Goal: Information Seeking & Learning: Learn about a topic

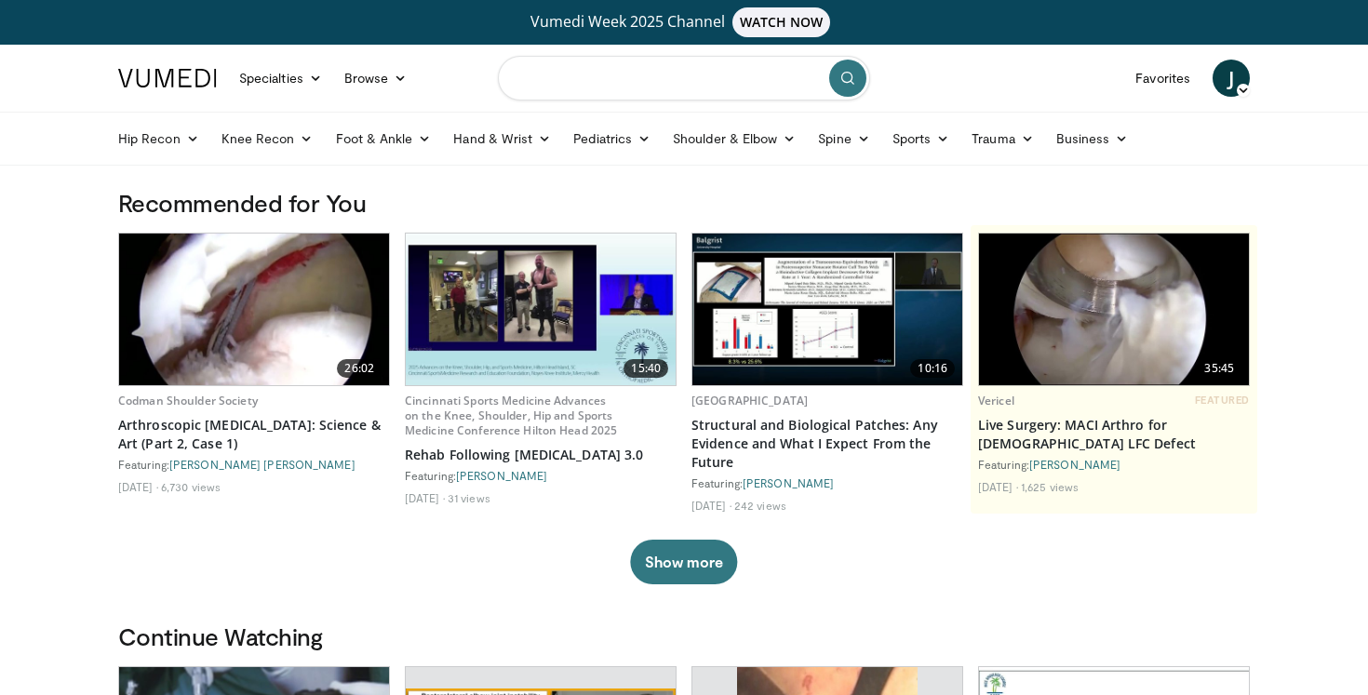
click at [738, 84] on input "Search topics, interventions" at bounding box center [684, 78] width 372 height 45
type input "**********"
click at [840, 80] on icon "submit" at bounding box center [847, 78] width 15 height 15
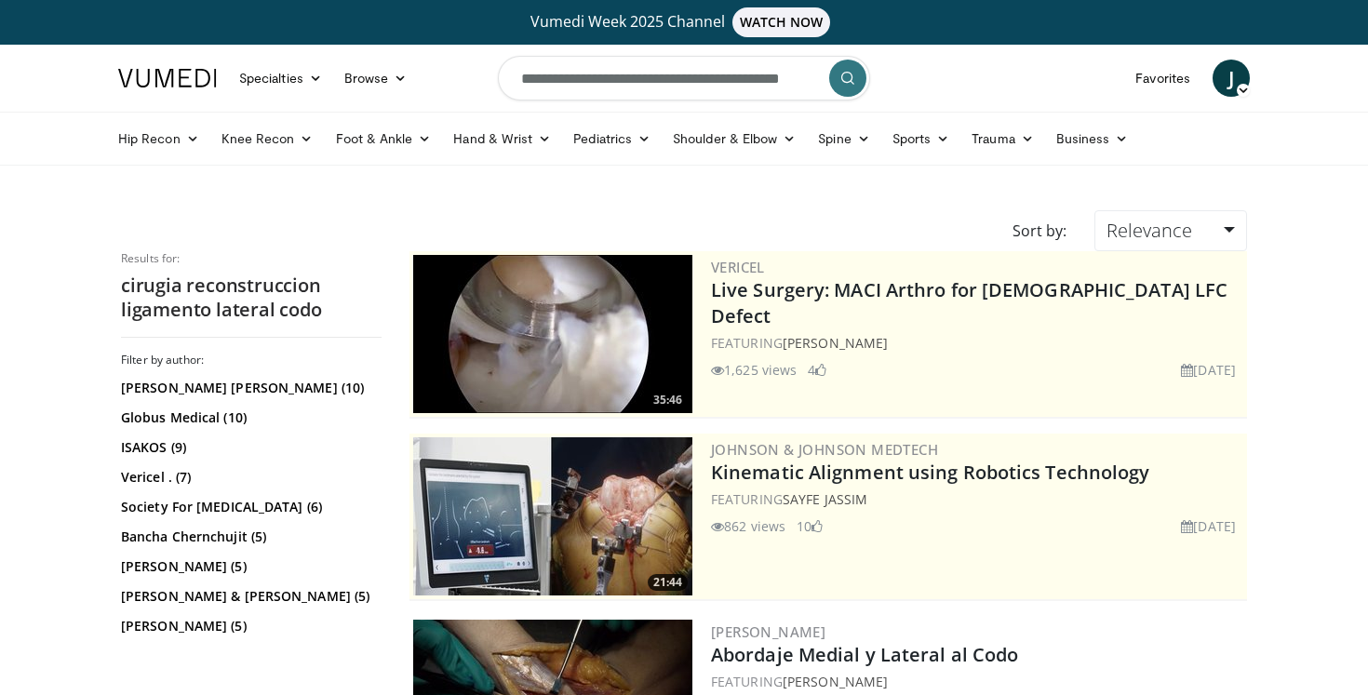
click at [804, 84] on form "**********" at bounding box center [684, 78] width 372 height 67
click at [808, 74] on icon "button" at bounding box center [806, 78] width 15 height 15
type input "**********"
click at [852, 83] on icon "submit" at bounding box center [847, 78] width 15 height 15
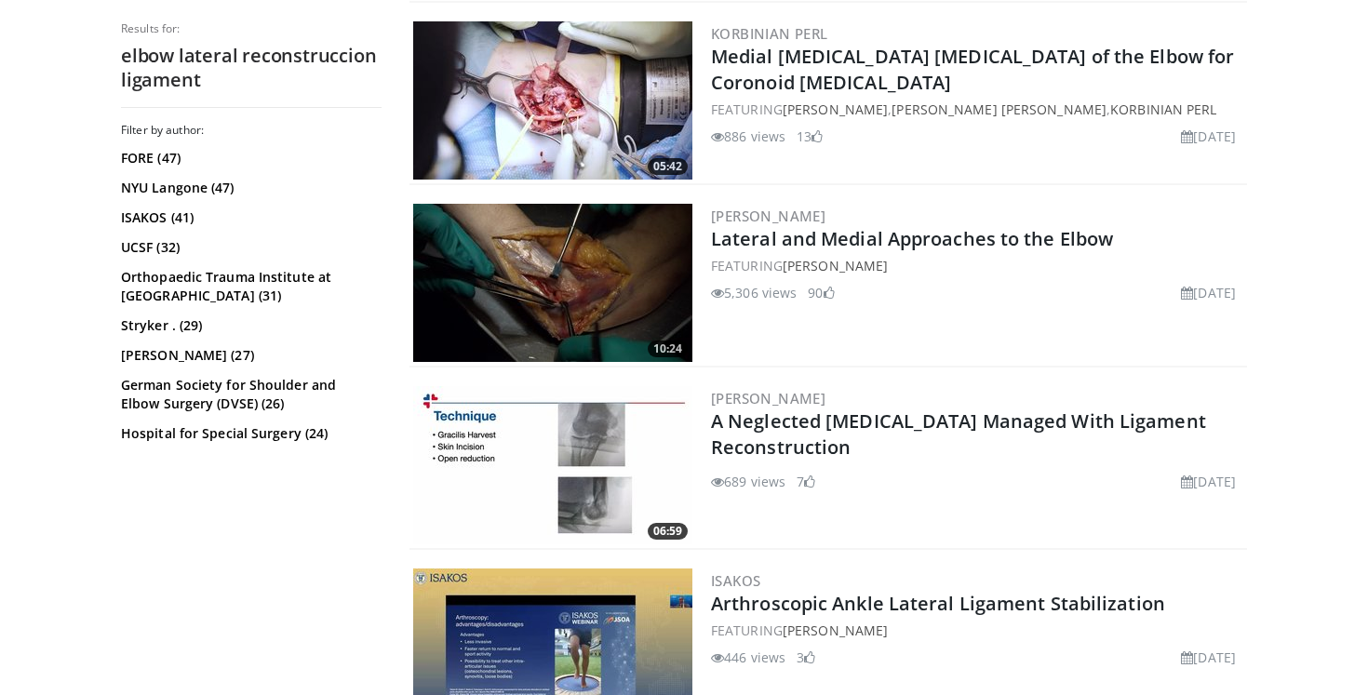
scroll to position [1141, 0]
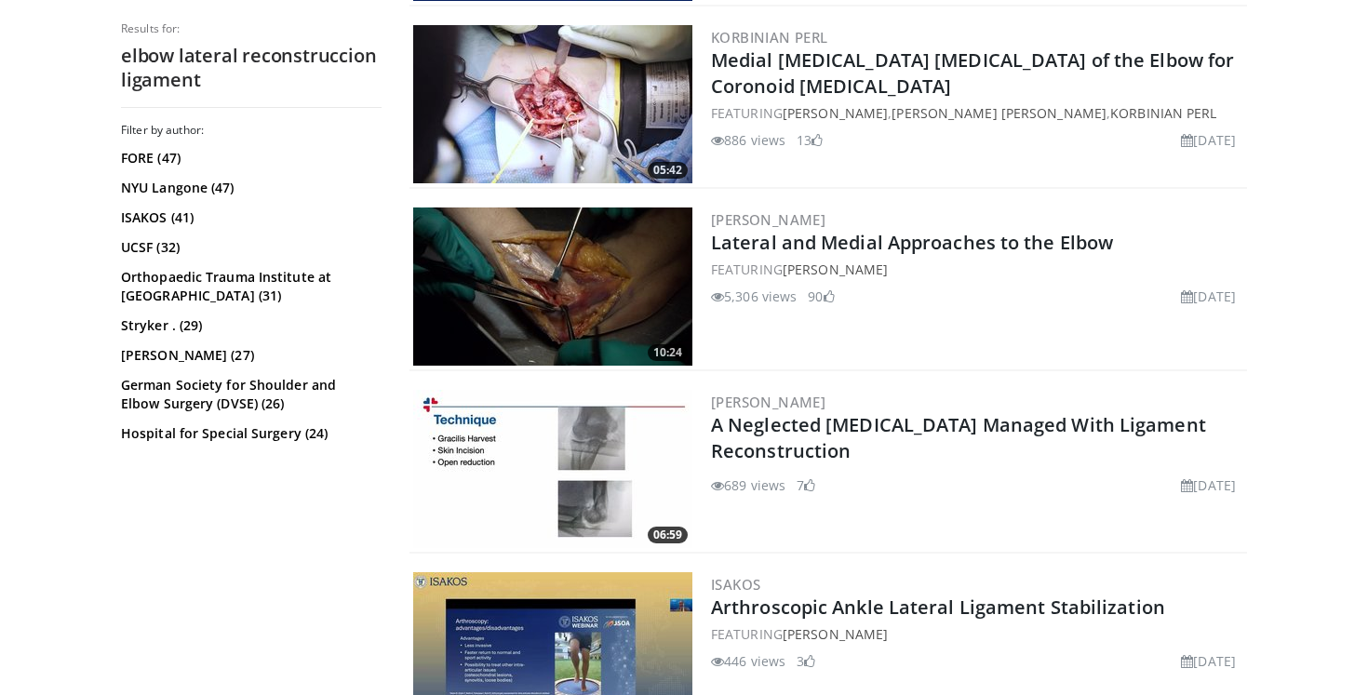
click at [580, 290] on img at bounding box center [552, 286] width 279 height 158
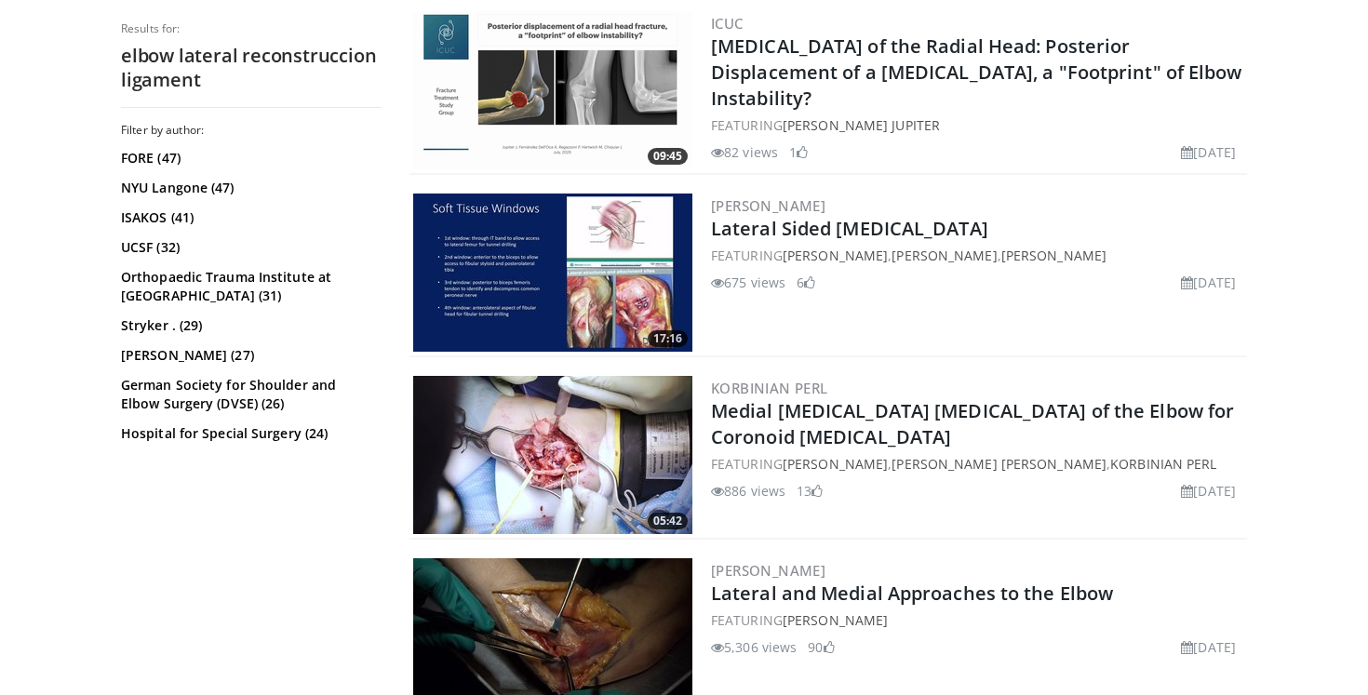
scroll to position [783, 0]
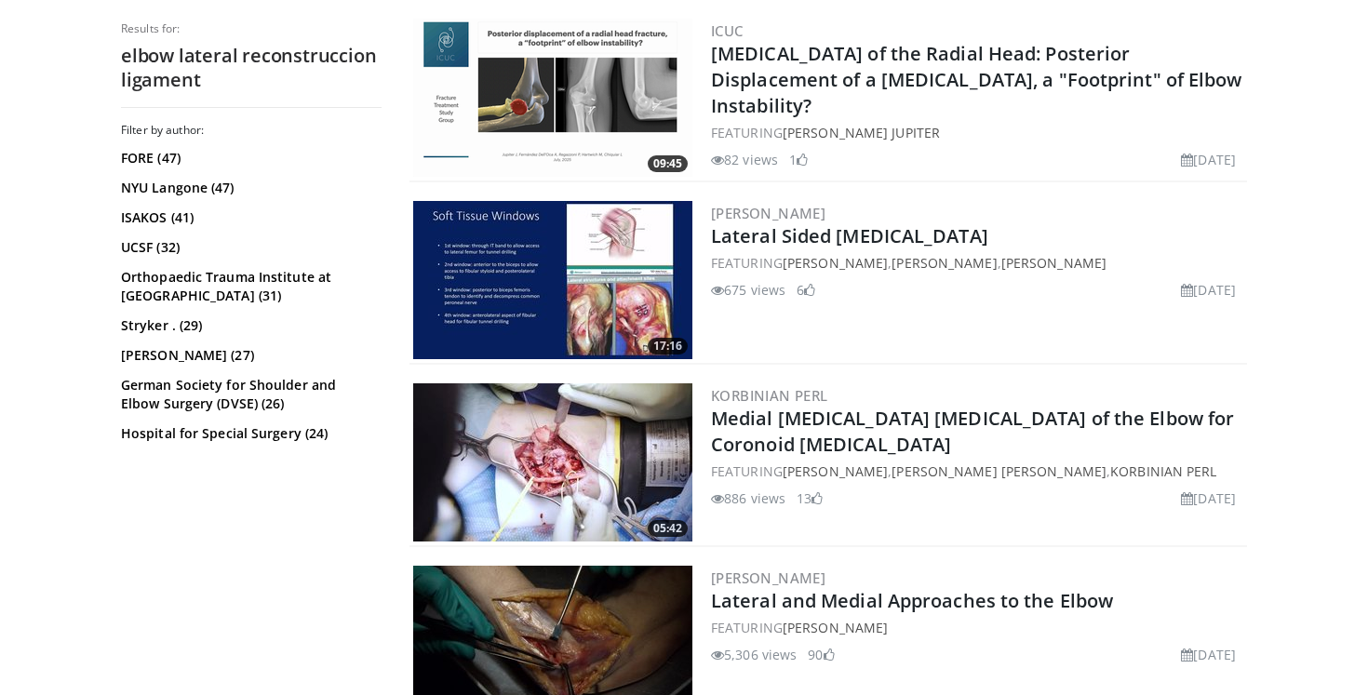
click at [1230, 226] on h2 "Lateral Sided [MEDICAL_DATA]" at bounding box center [977, 236] width 532 height 26
click at [957, 201] on div "Seth Wardyn Lateral Sided Knee Injuries FEATURING Seth Wardyn , Amy Meyers , Da…" at bounding box center [977, 280] width 532 height 158
click at [944, 162] on div "ICUC Fractures of the Radial Head: Posterior Displacement of a Radial Head Frac…" at bounding box center [977, 98] width 532 height 158
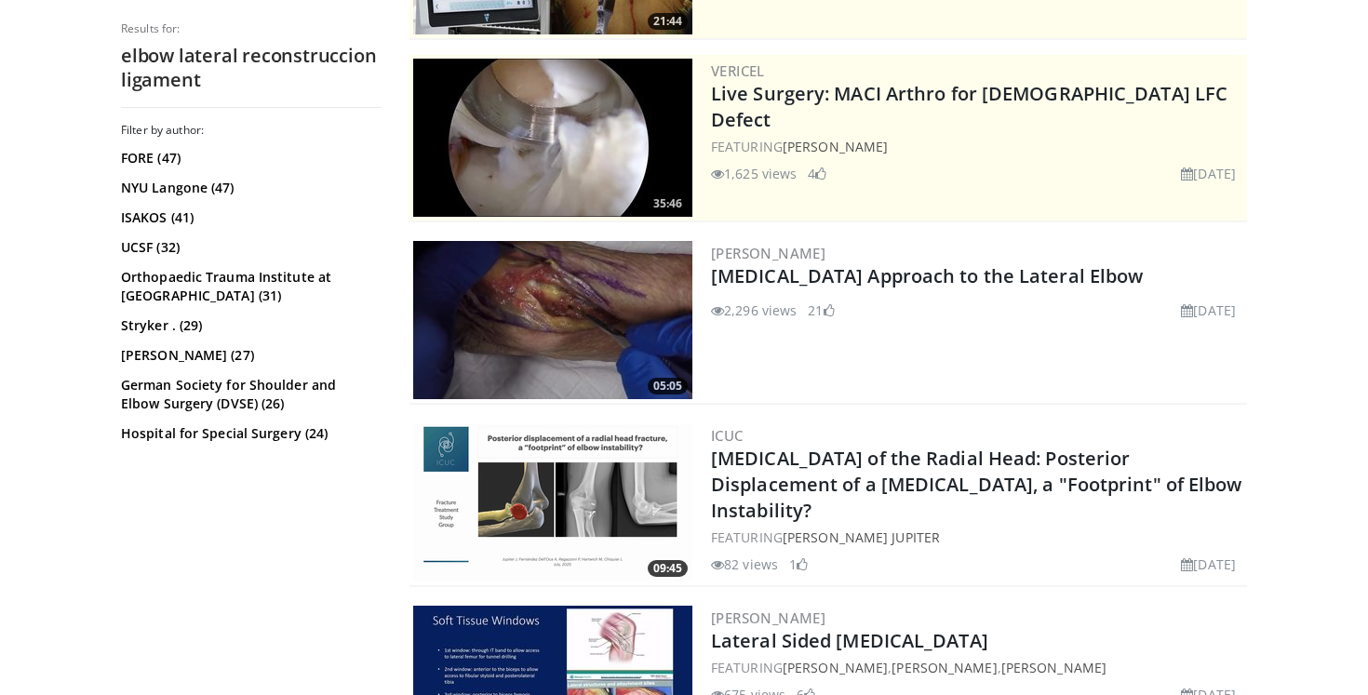
scroll to position [383, 0]
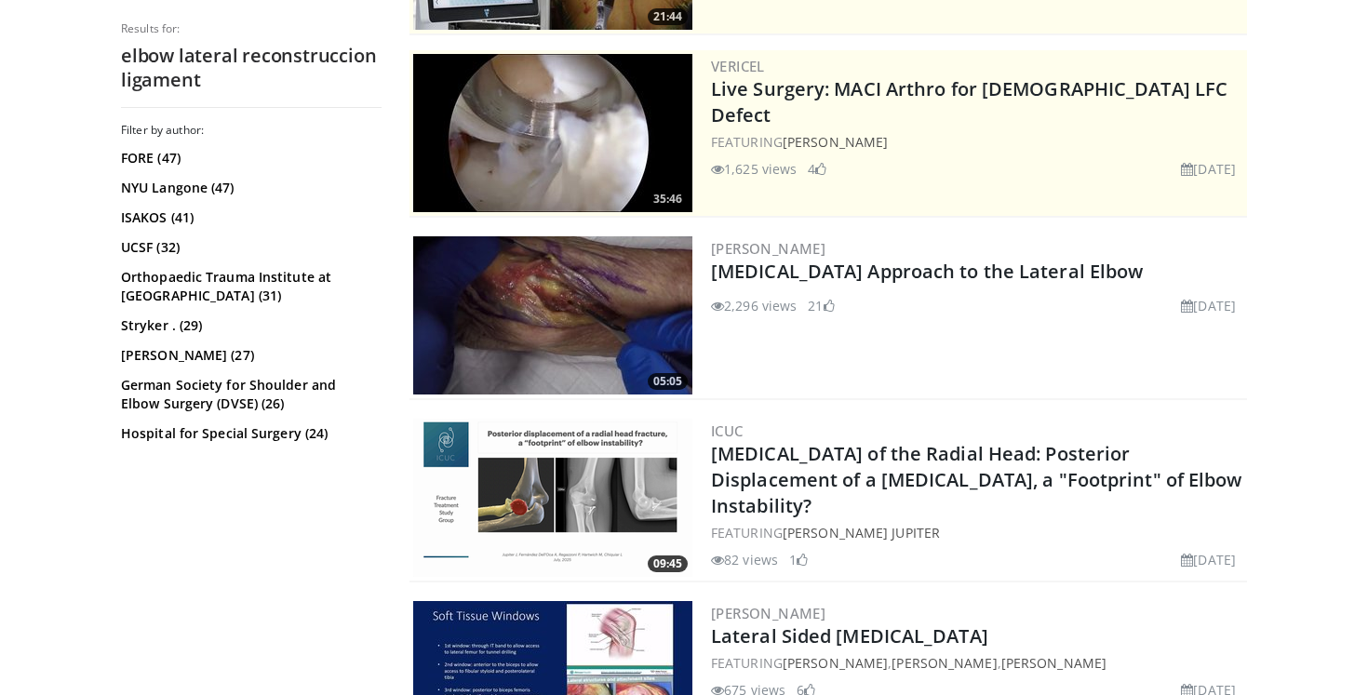
click at [588, 306] on img at bounding box center [552, 315] width 279 height 158
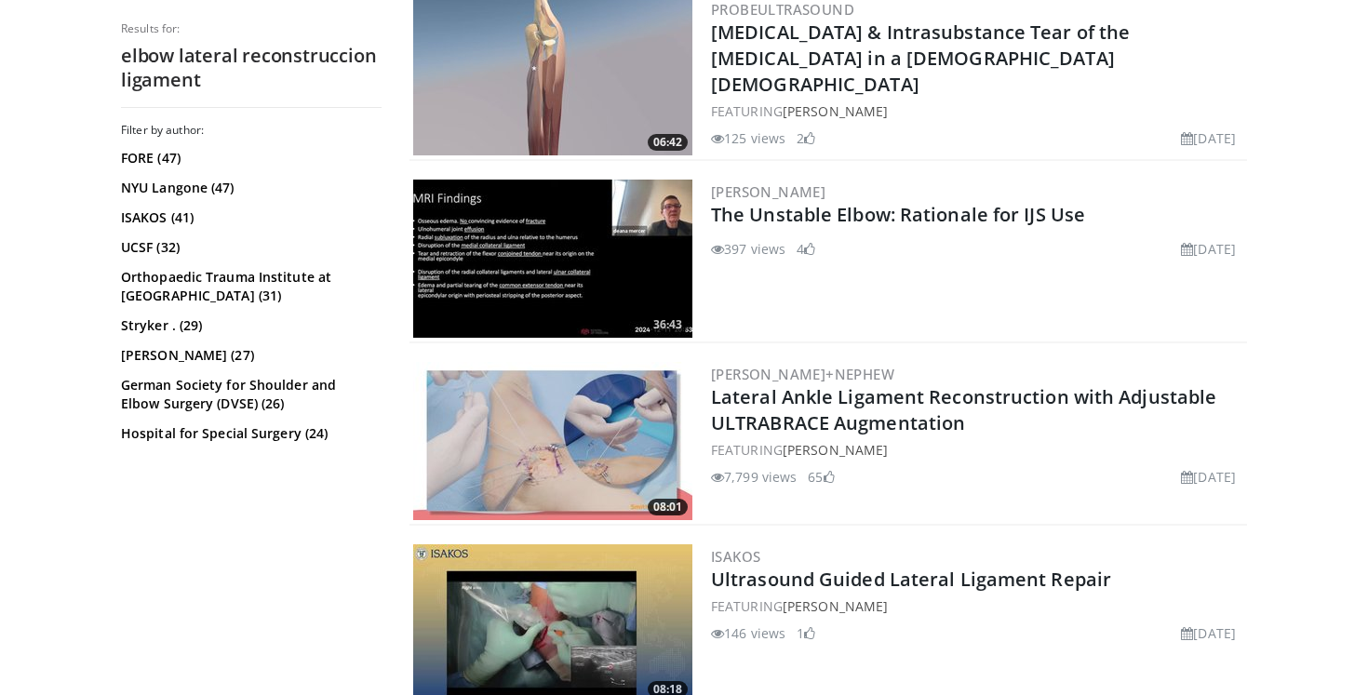
scroll to position [3360, 0]
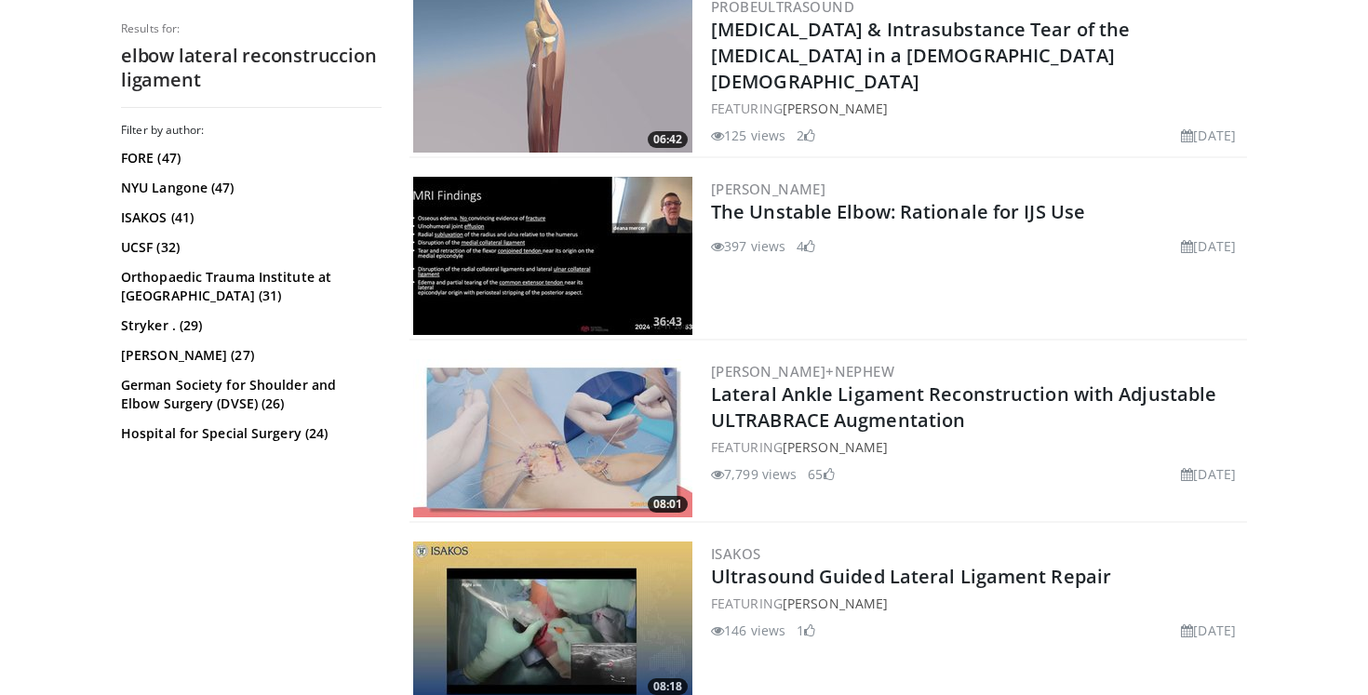
click at [621, 278] on img at bounding box center [552, 256] width 279 height 158
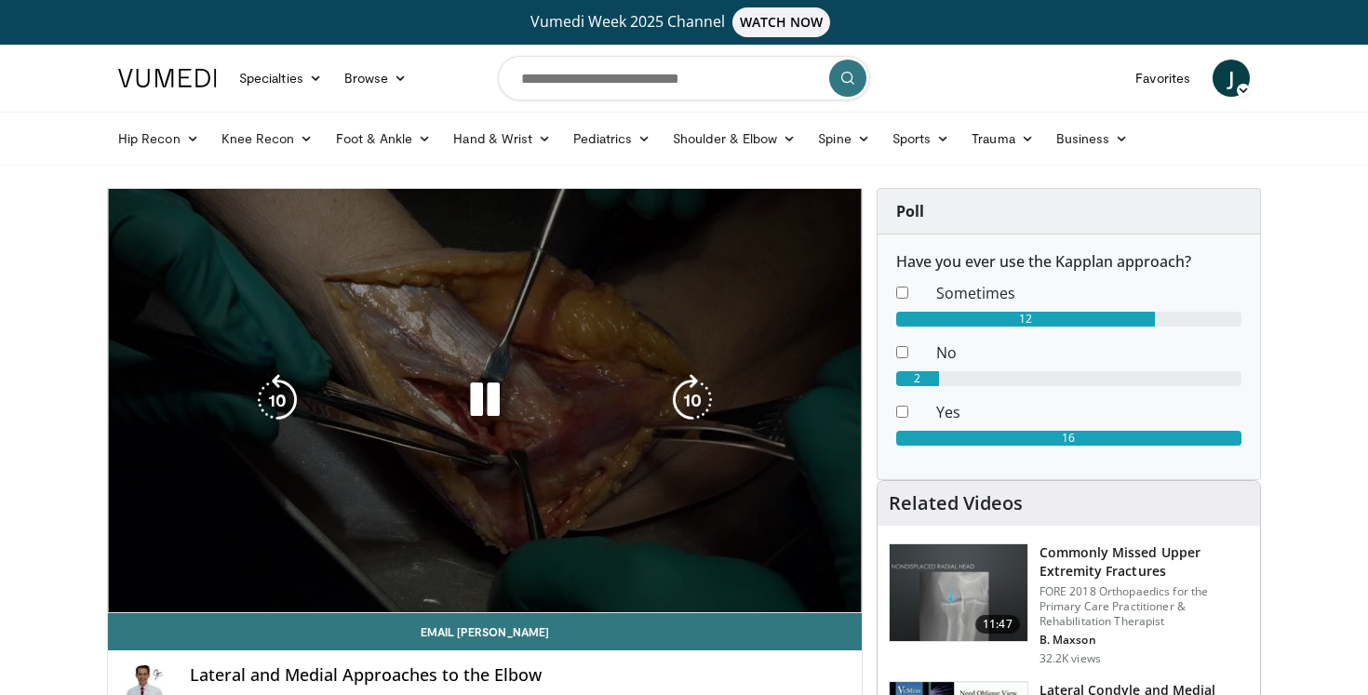
click at [125, 594] on video-js "**********" at bounding box center [485, 401] width 754 height 424
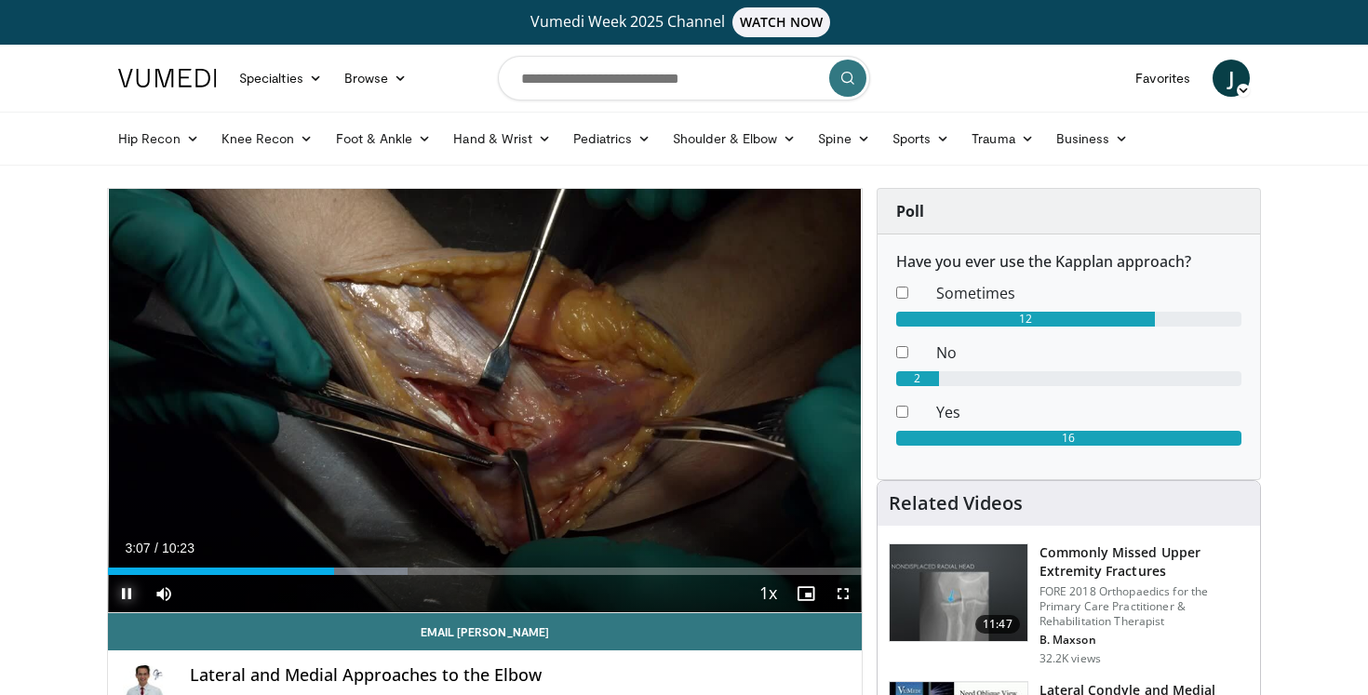
click at [127, 590] on span "Video Player" at bounding box center [126, 593] width 37 height 37
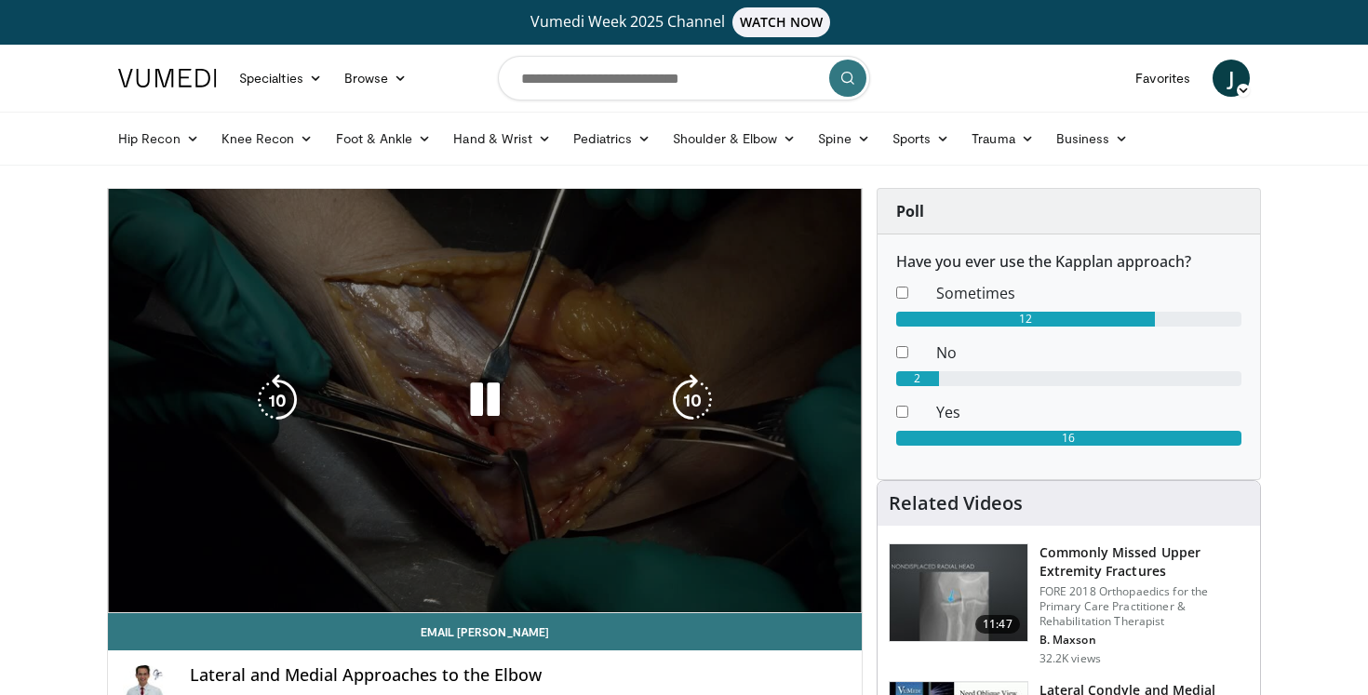
click at [128, 595] on video-js "**********" at bounding box center [485, 401] width 754 height 424
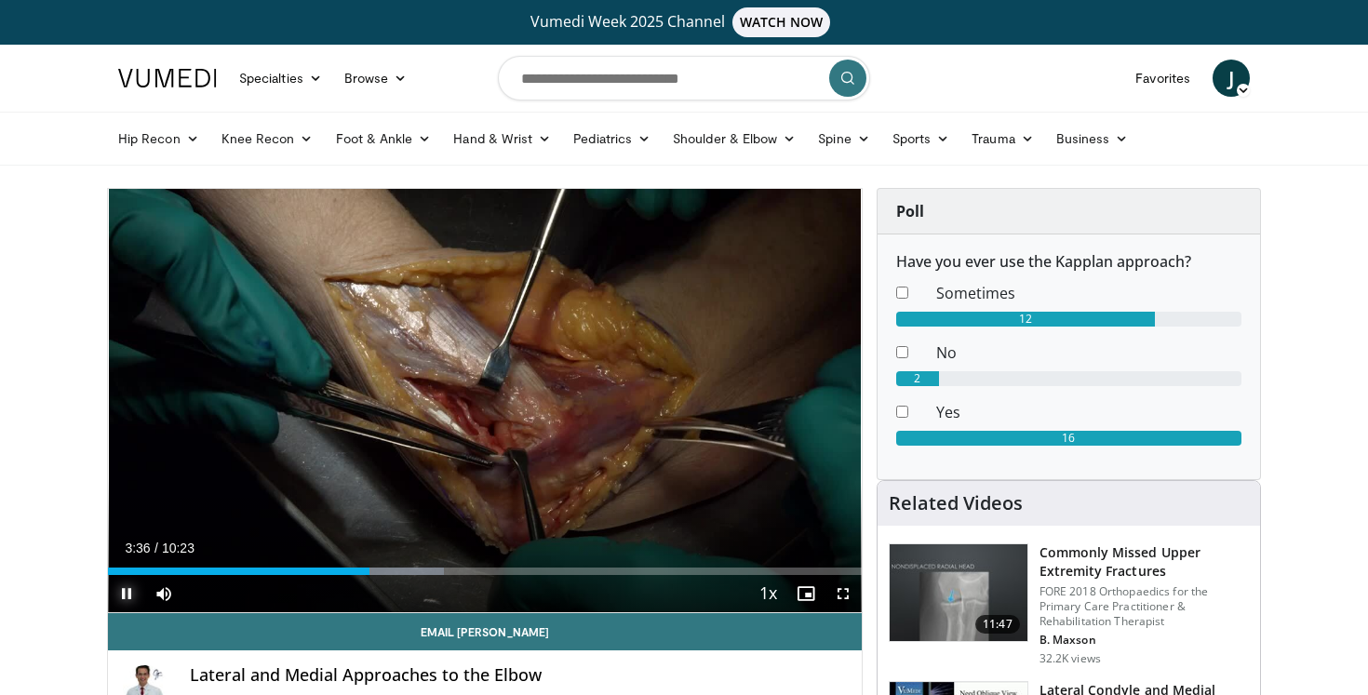
click at [131, 596] on span "Video Player" at bounding box center [126, 593] width 37 height 37
click at [127, 594] on span "Video Player" at bounding box center [126, 593] width 37 height 37
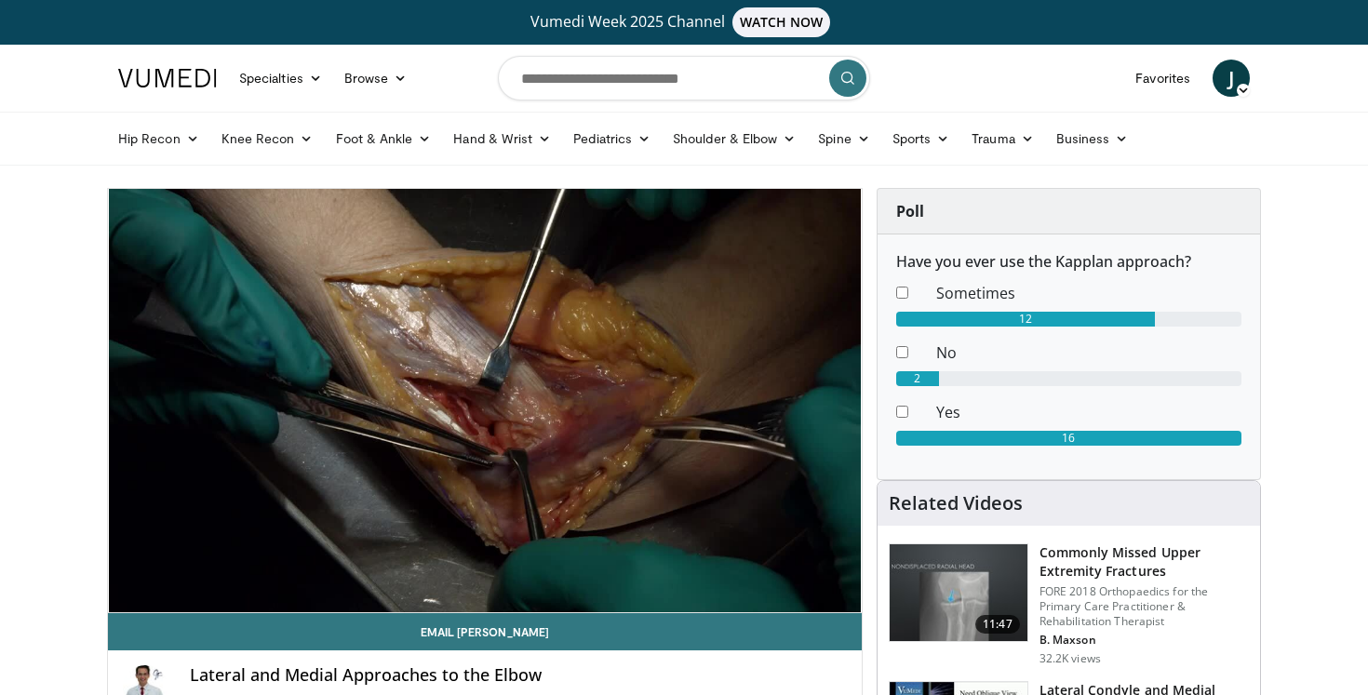
click at [127, 594] on video-js "**********" at bounding box center [485, 401] width 754 height 424
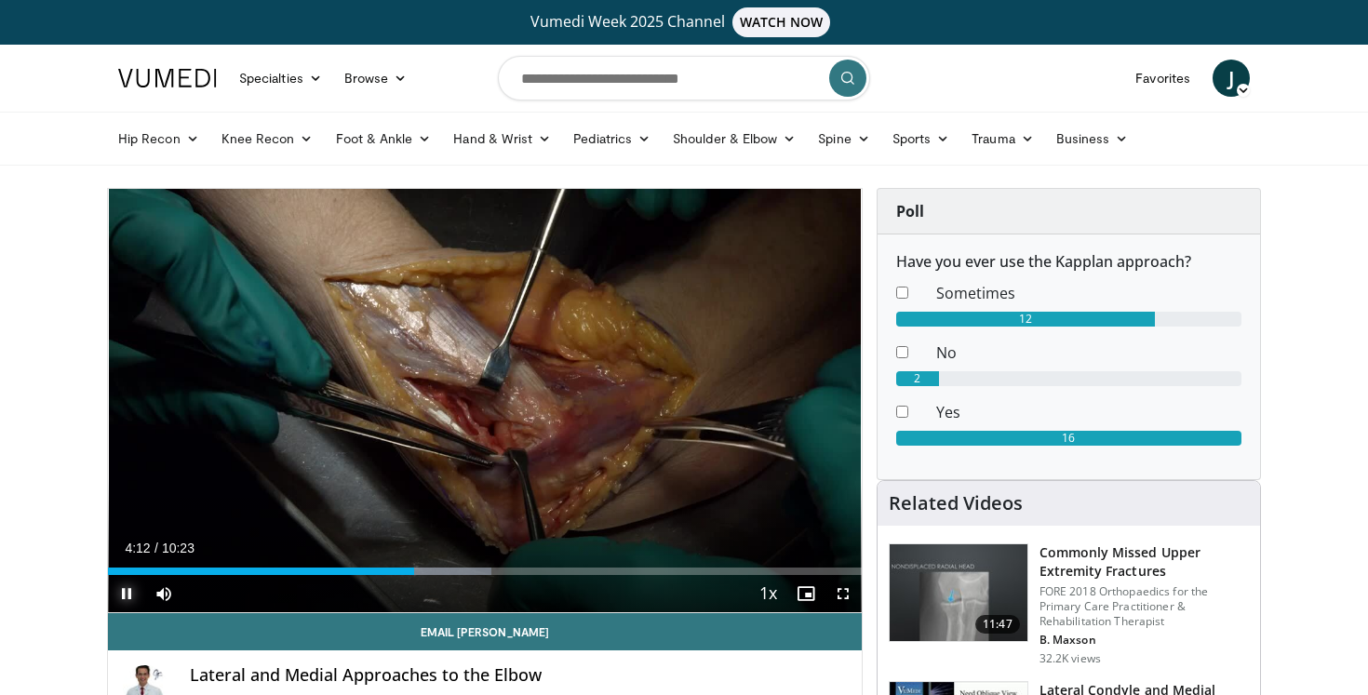
click at [128, 595] on span "Video Player" at bounding box center [126, 593] width 37 height 37
click at [127, 594] on span "Video Player" at bounding box center [126, 593] width 37 height 37
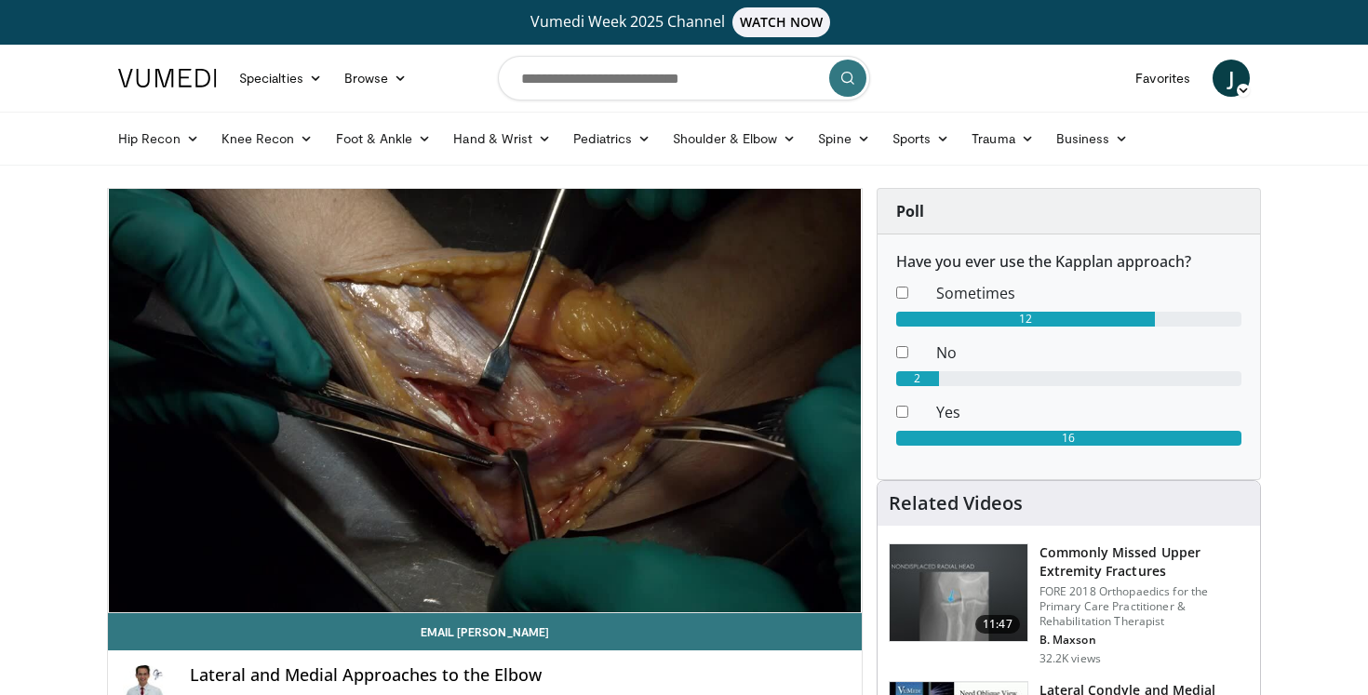
click at [128, 594] on video-js "**********" at bounding box center [485, 401] width 754 height 424
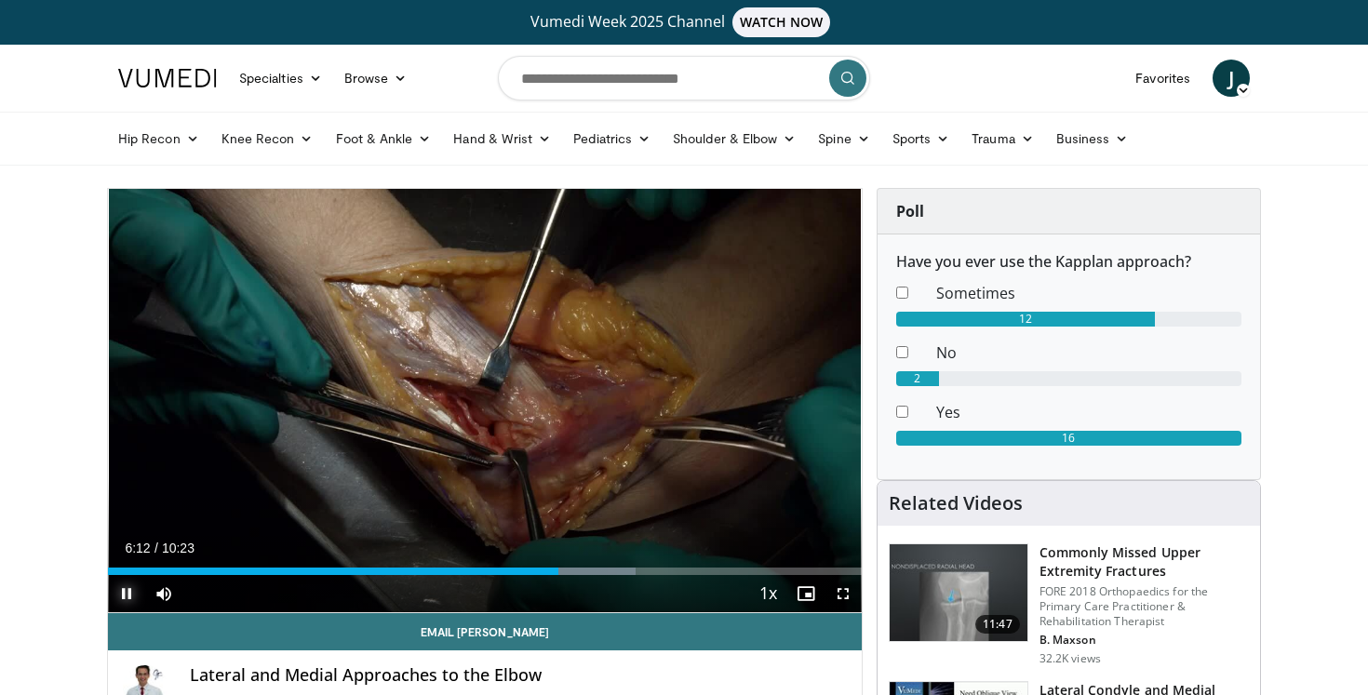
click at [129, 596] on span "Video Player" at bounding box center [126, 593] width 37 height 37
click at [127, 592] on span "Video Player" at bounding box center [126, 593] width 37 height 37
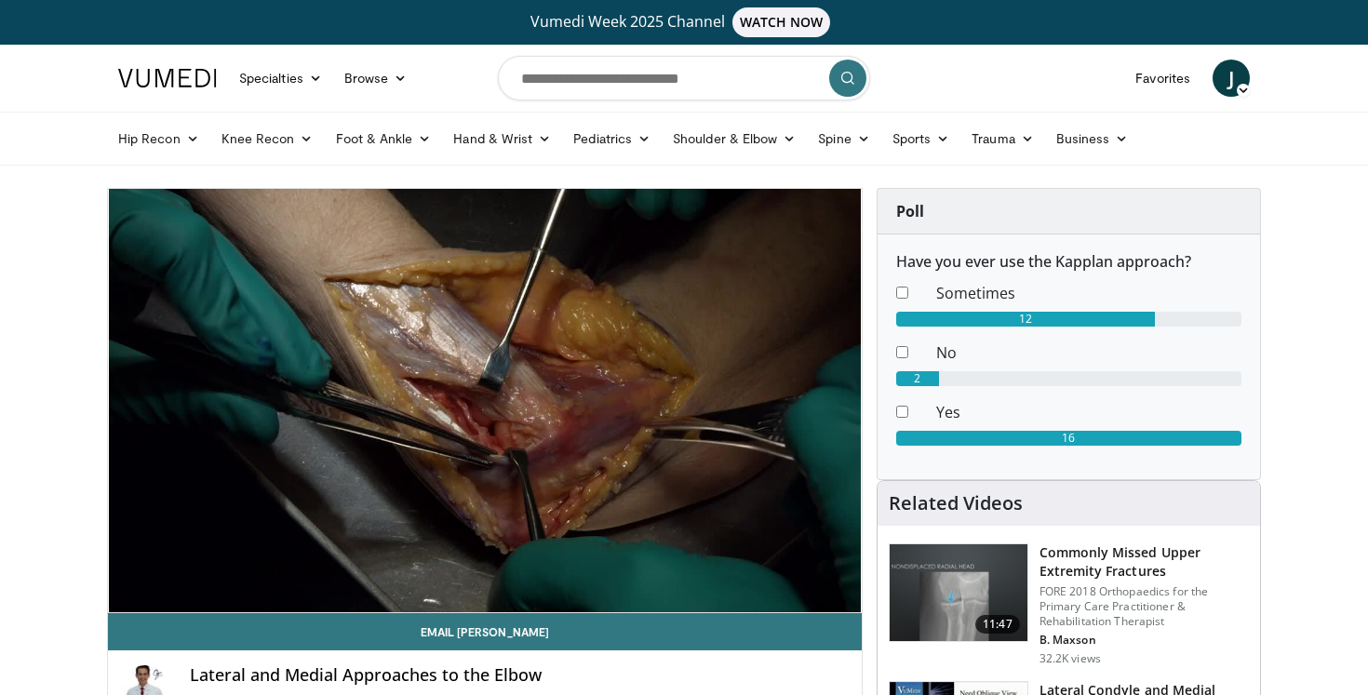
click at [128, 594] on video-js "**********" at bounding box center [485, 401] width 754 height 424
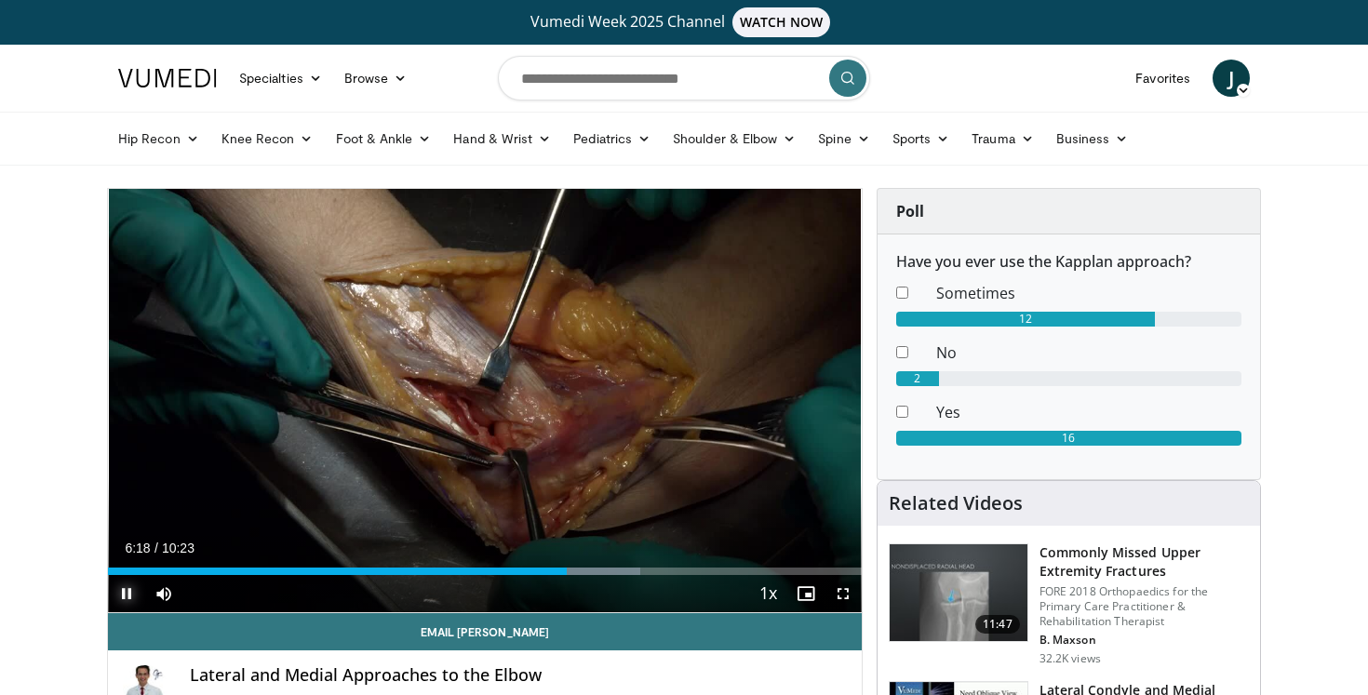
click at [129, 594] on span "Video Player" at bounding box center [126, 593] width 37 height 37
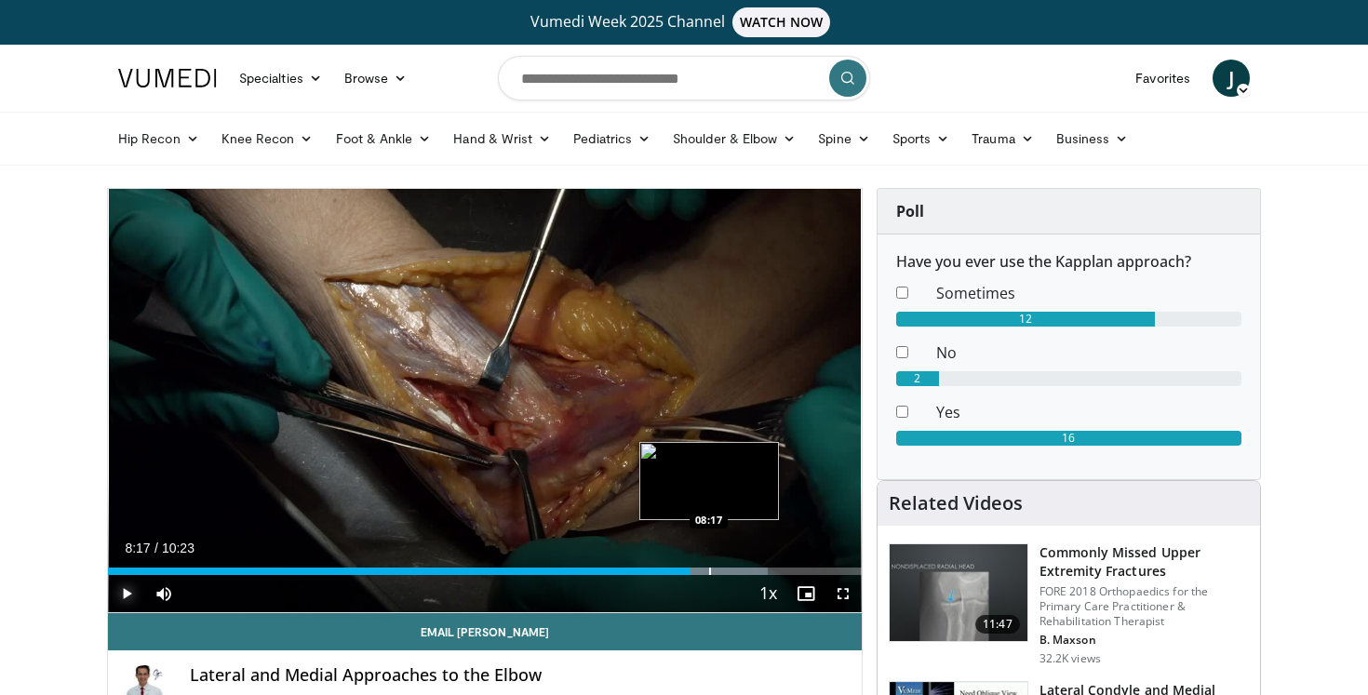
click at [709, 571] on div "Progress Bar" at bounding box center [710, 570] width 2 height 7
click at [739, 574] on div "Progress Bar" at bounding box center [740, 570] width 2 height 7
click at [763, 570] on div "Progress Bar" at bounding box center [764, 570] width 2 height 7
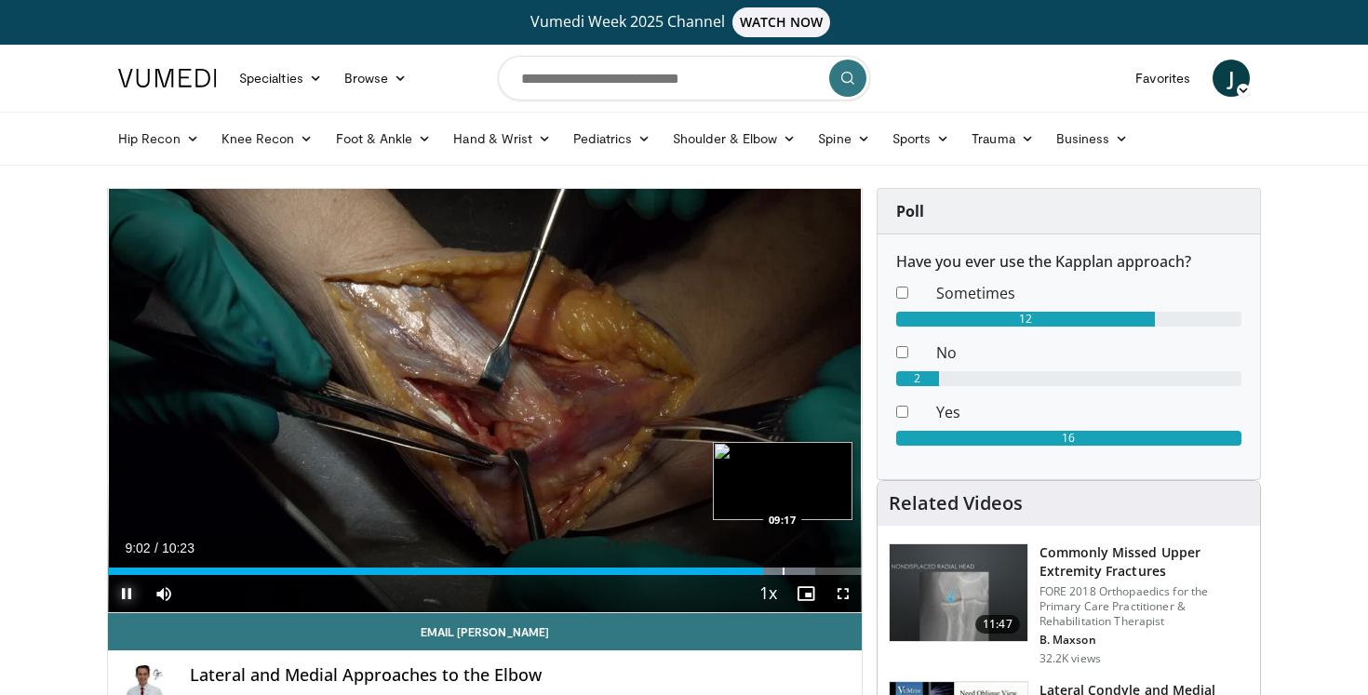
click at [783, 570] on div "Progress Bar" at bounding box center [783, 570] width 2 height 7
click at [807, 568] on div "Progress Bar" at bounding box center [808, 570] width 2 height 7
click at [839, 569] on div "Progress Bar" at bounding box center [840, 570] width 2 height 7
click at [131, 594] on span "Video Player" at bounding box center [126, 593] width 37 height 37
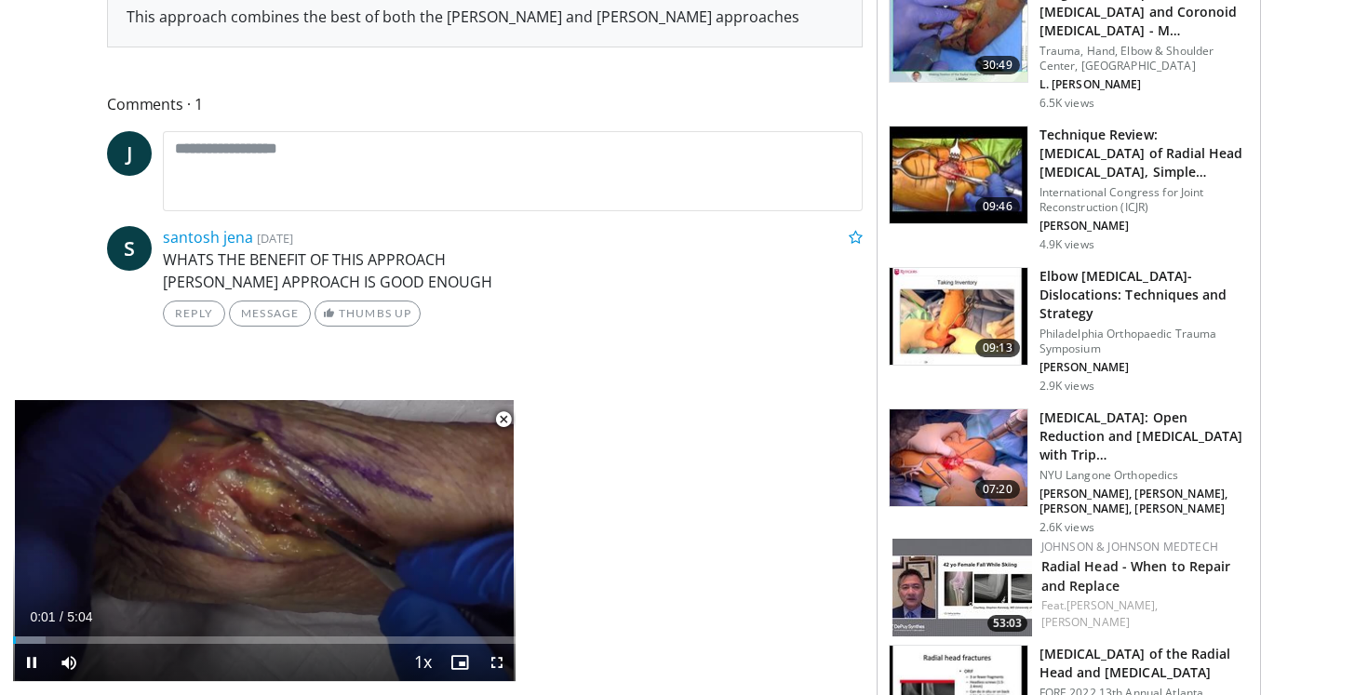
click at [500, 418] on span "Video Player" at bounding box center [503, 419] width 37 height 37
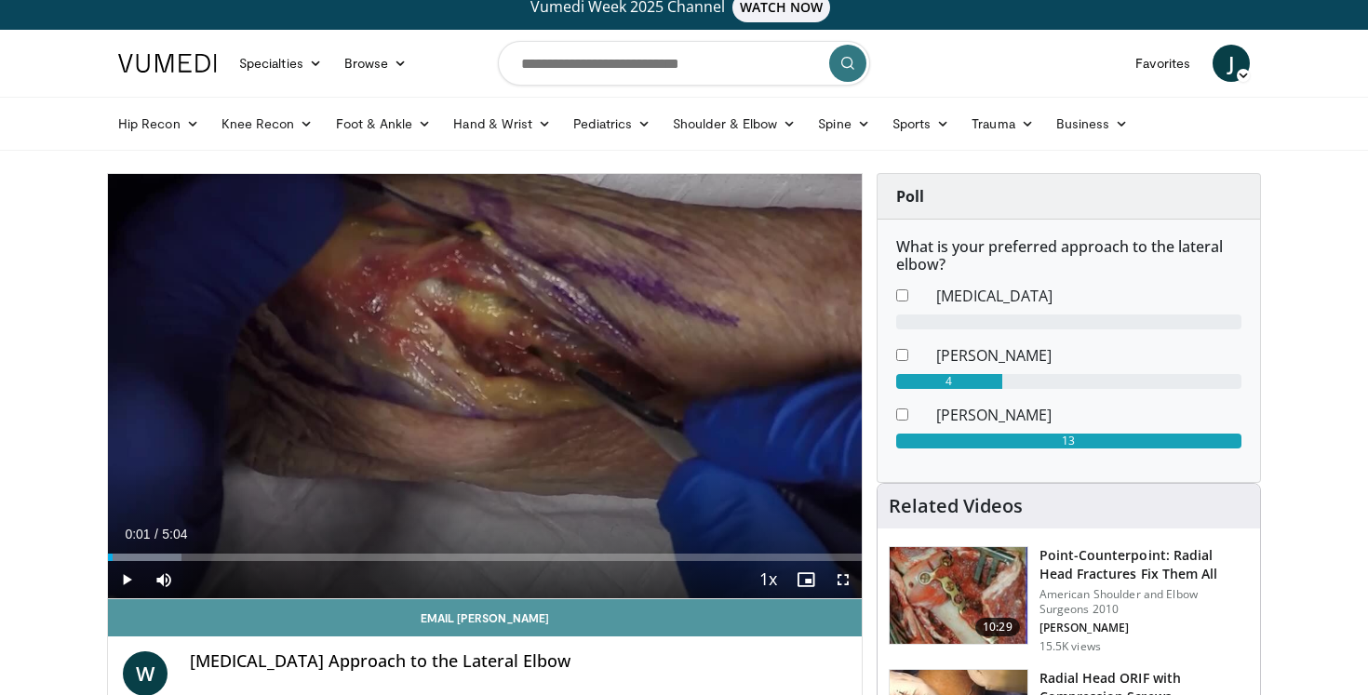
scroll to position [17, 0]
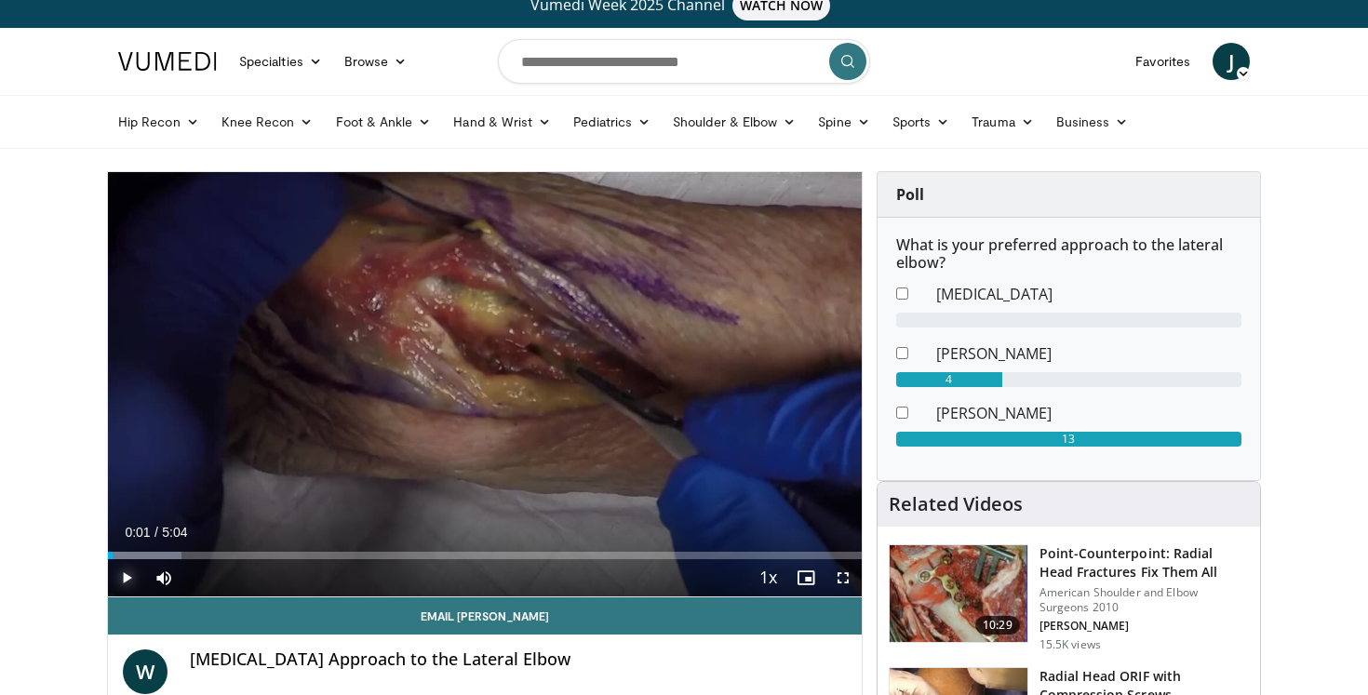
click at [129, 576] on span "Video Player" at bounding box center [126, 577] width 37 height 37
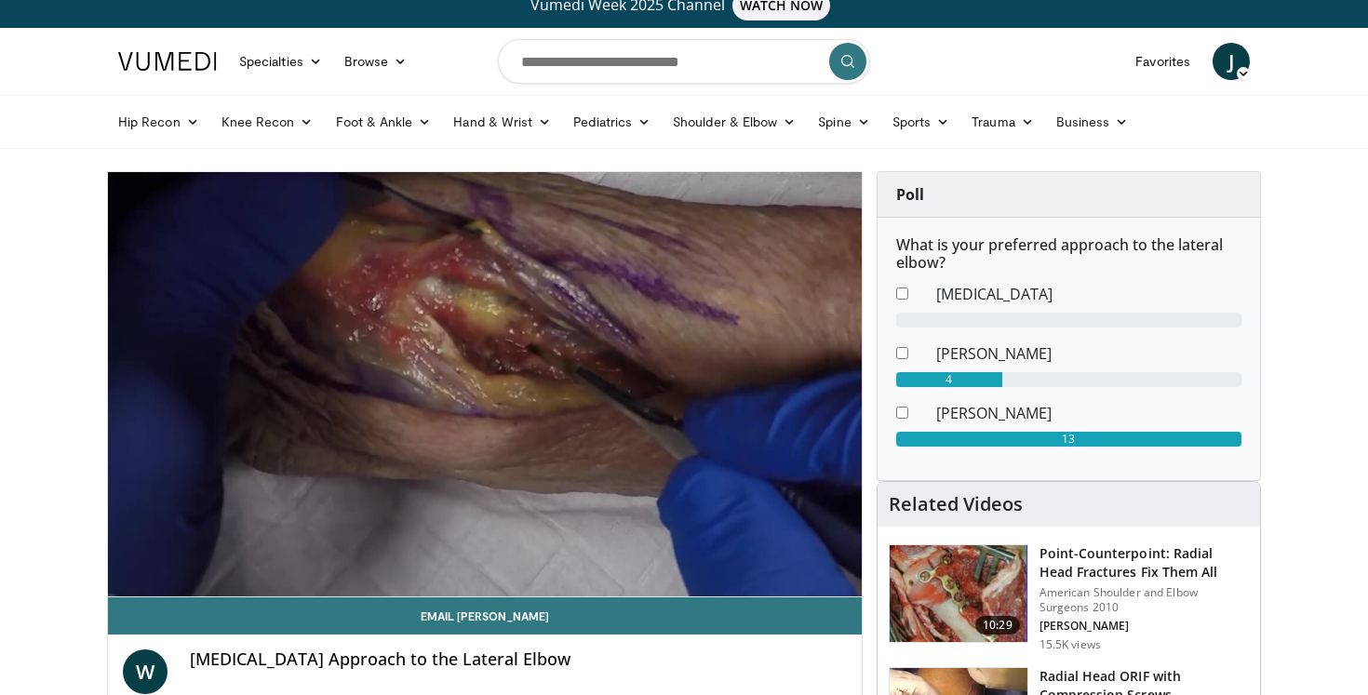
click at [131, 580] on video-js "**********" at bounding box center [485, 384] width 754 height 425
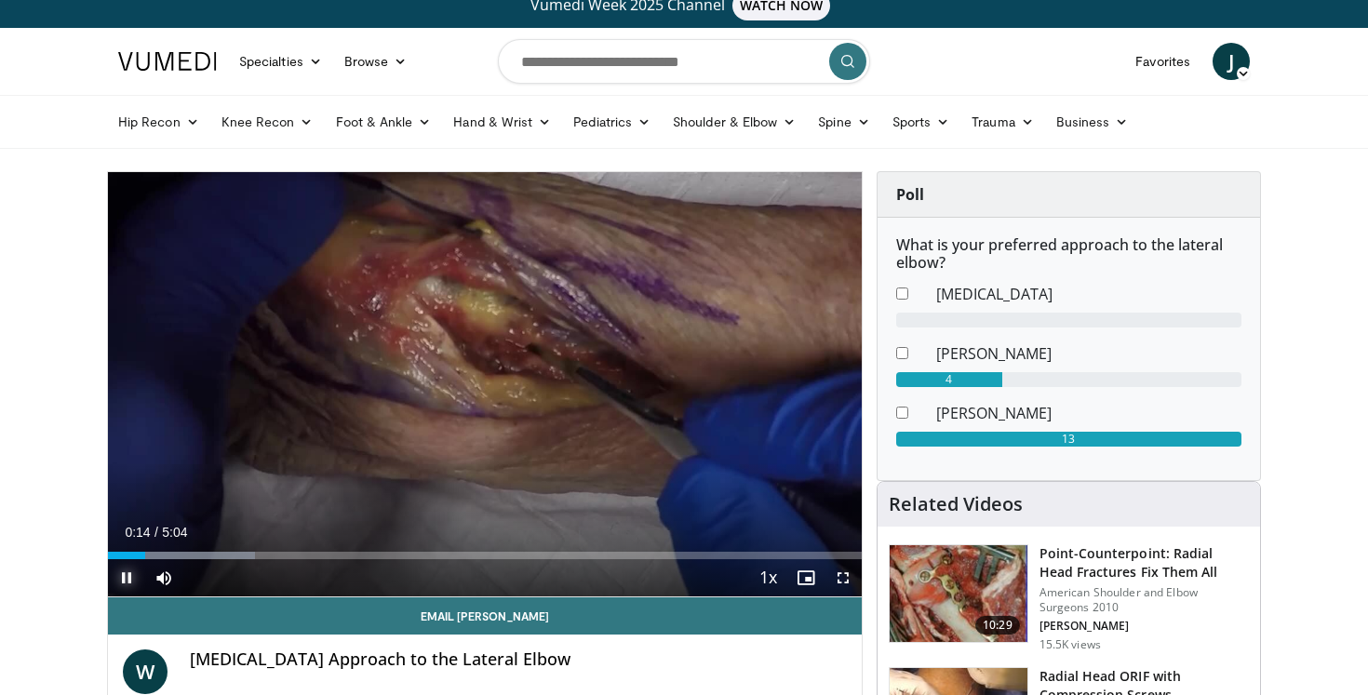
click at [127, 581] on span "Video Player" at bounding box center [126, 577] width 37 height 37
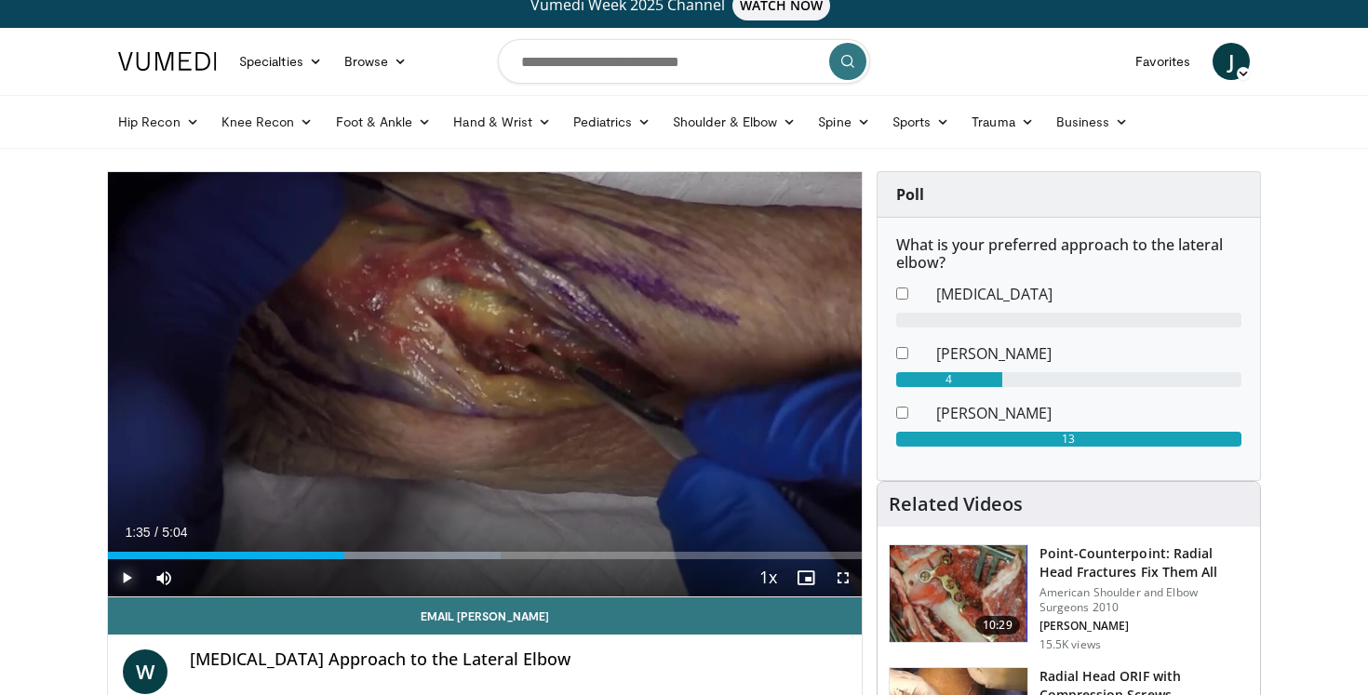
click at [127, 581] on span "Video Player" at bounding box center [126, 577] width 37 height 37
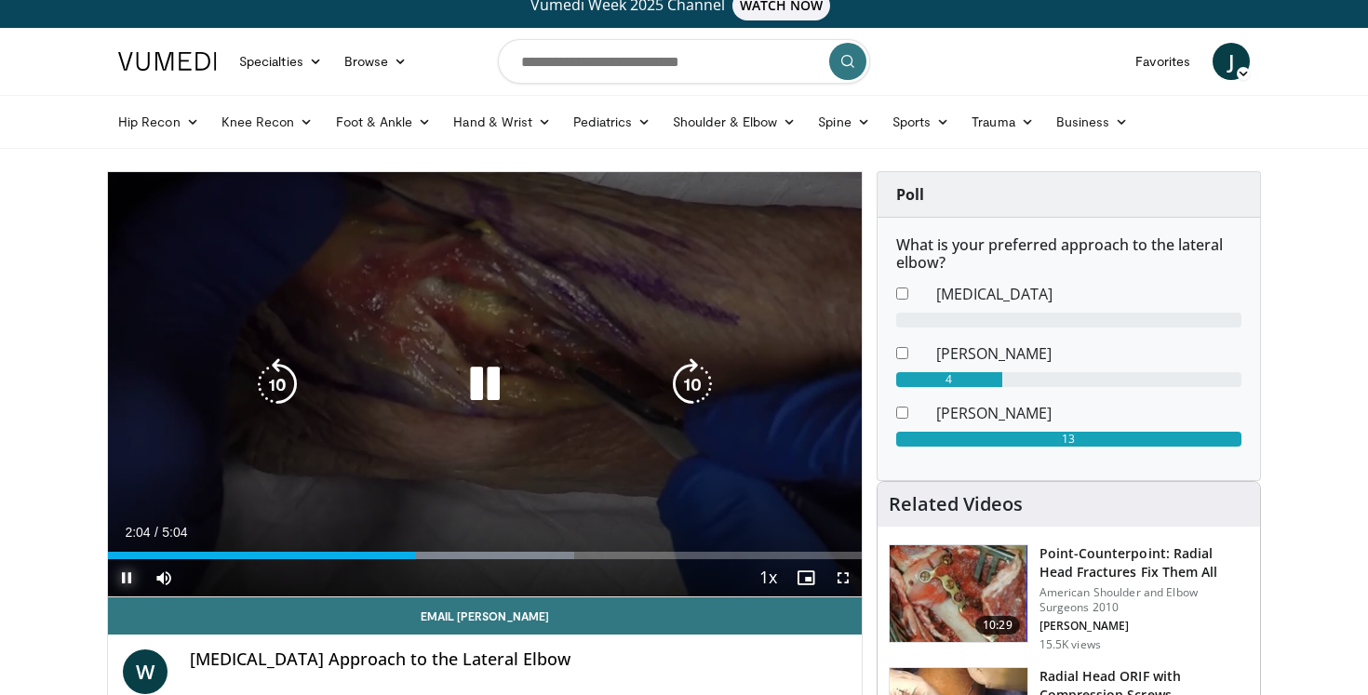
click at [127, 581] on span "Video Player" at bounding box center [126, 577] width 37 height 37
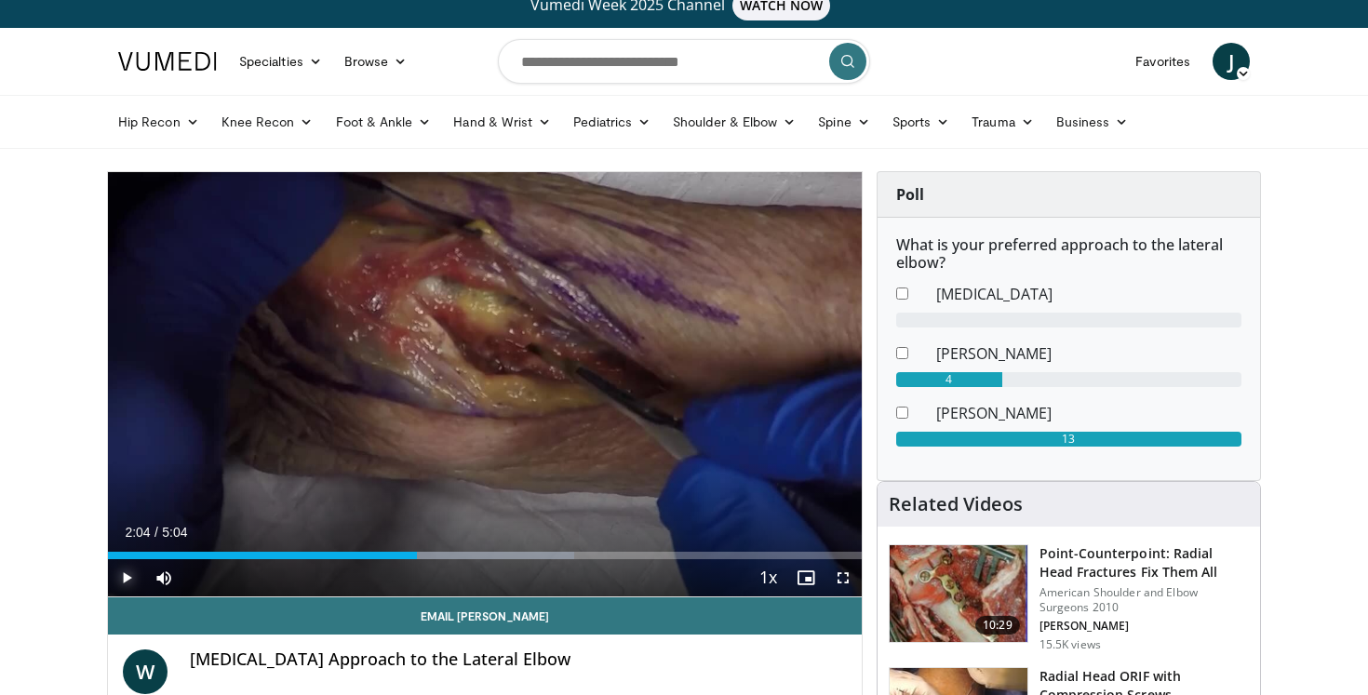
click at [127, 581] on span "Video Player" at bounding box center [126, 577] width 37 height 37
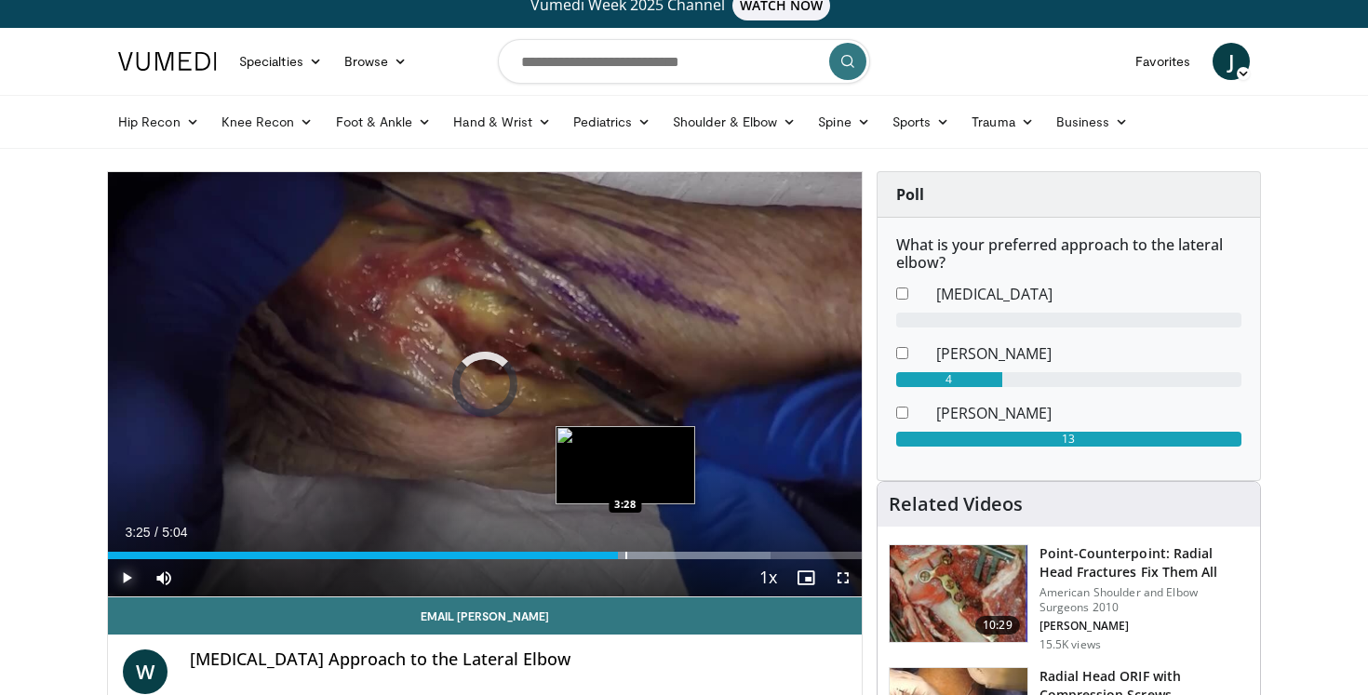
click at [625, 556] on div "Progress Bar" at bounding box center [626, 555] width 2 height 7
click at [636, 557] on div "Progress Bar" at bounding box center [637, 555] width 2 height 7
click at [653, 556] on div "Progress Bar" at bounding box center [654, 555] width 2 height 7
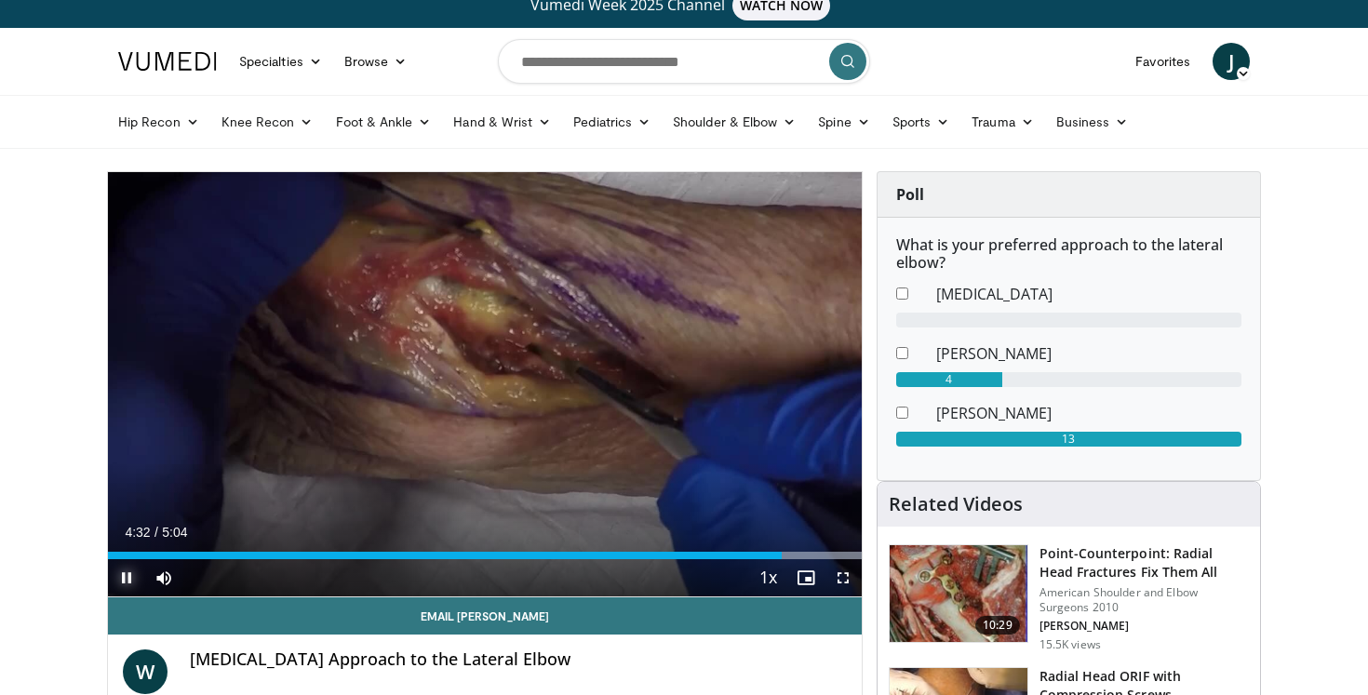
click at [127, 576] on span "Video Player" at bounding box center [126, 577] width 37 height 37
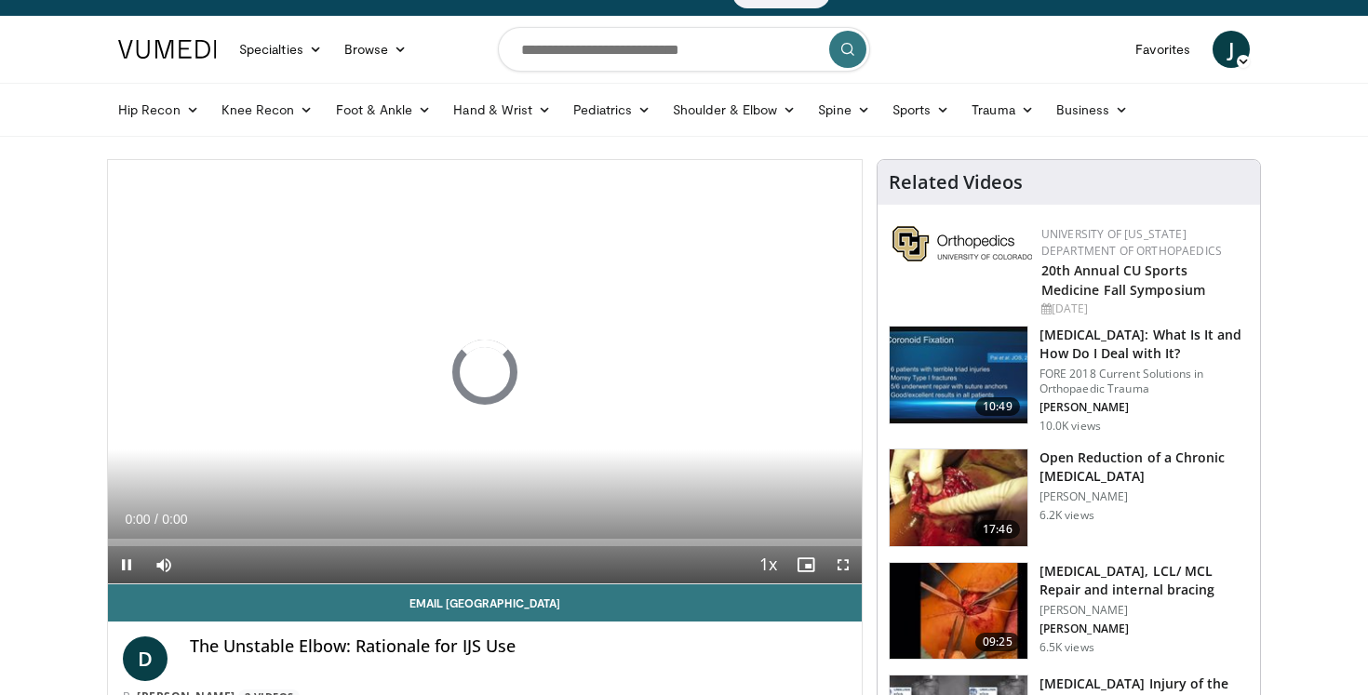
scroll to position [30, 0]
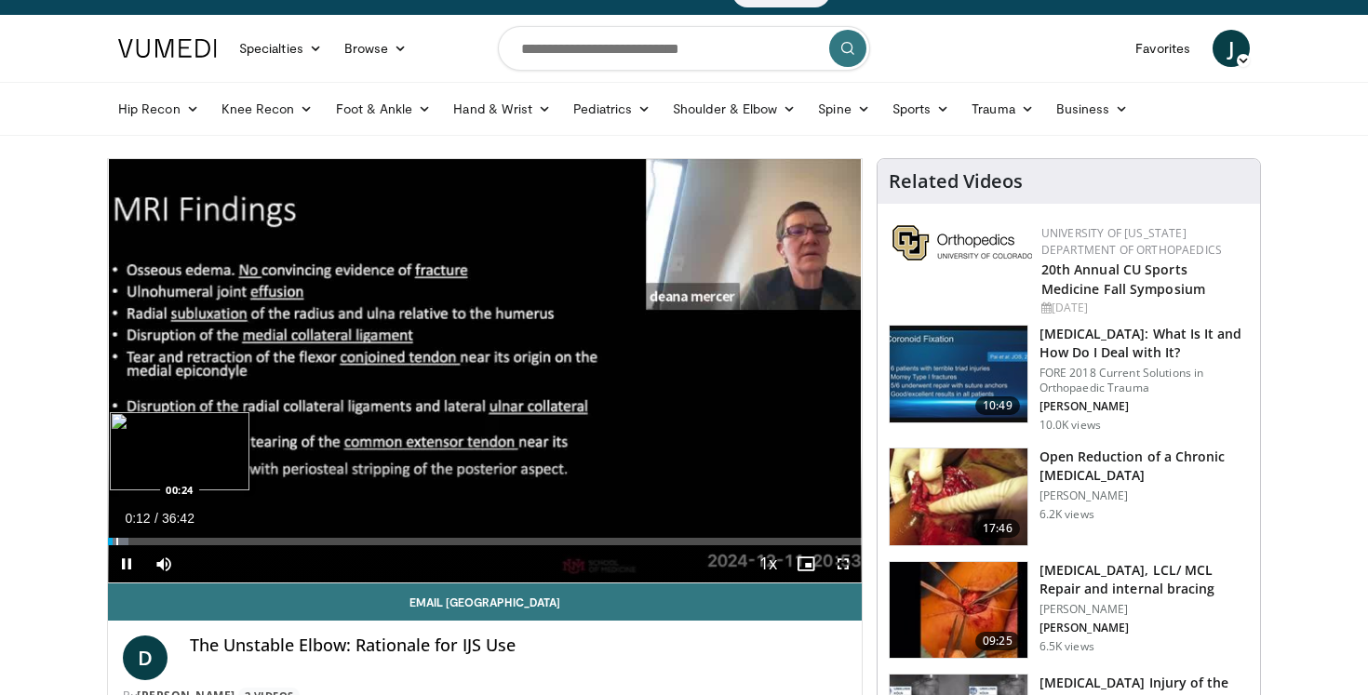
click at [115, 542] on video-js "**********" at bounding box center [485, 371] width 754 height 424
click at [119, 545] on span "Video Player" at bounding box center [126, 563] width 37 height 37
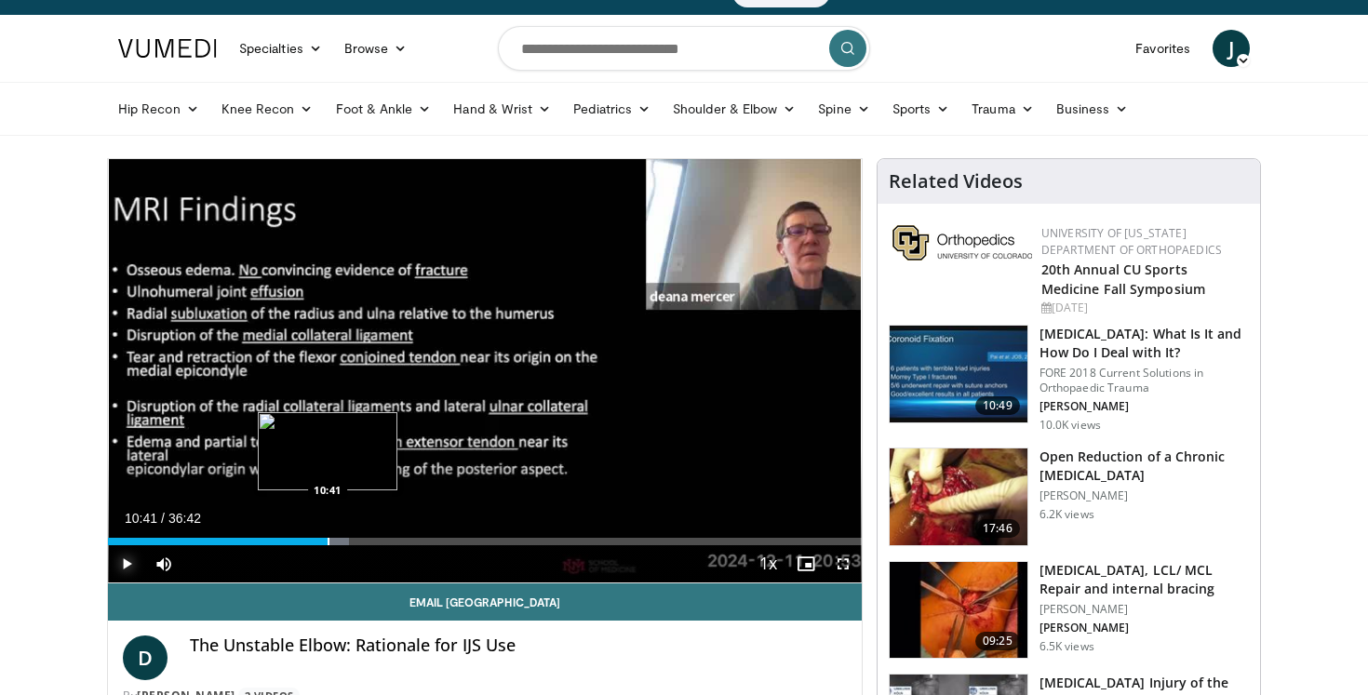
drag, startPoint x: 114, startPoint y: 541, endPoint x: 327, endPoint y: 542, distance: 212.1
click at [327, 542] on div "Progress Bar" at bounding box center [328, 541] width 2 height 7
click at [128, 563] on span "Video Player" at bounding box center [126, 563] width 37 height 37
click at [363, 542] on div "Progress Bar" at bounding box center [364, 541] width 2 height 7
click at [373, 543] on div "Progress Bar" at bounding box center [374, 541] width 2 height 7
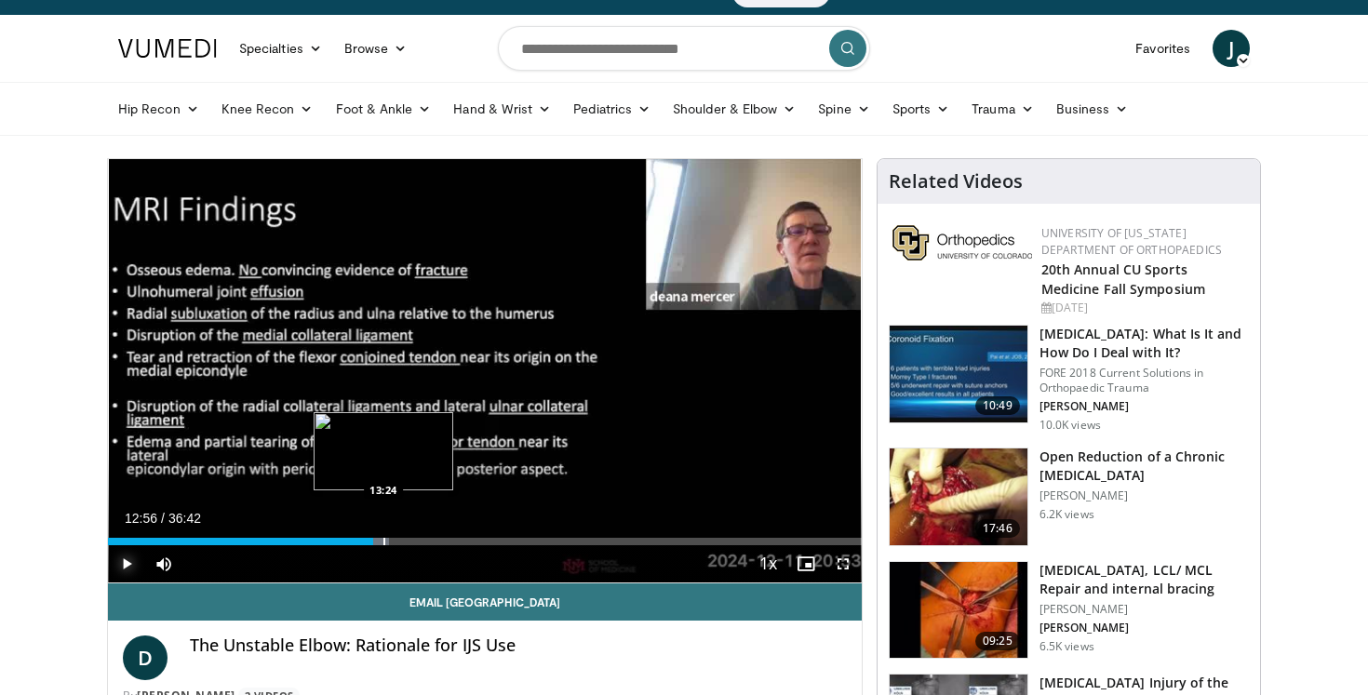
click at [383, 543] on div "Progress Bar" at bounding box center [384, 541] width 2 height 7
click at [398, 543] on div "Progress Bar" at bounding box center [399, 541] width 2 height 7
click at [408, 542] on div "Progress Bar" at bounding box center [409, 541] width 2 height 7
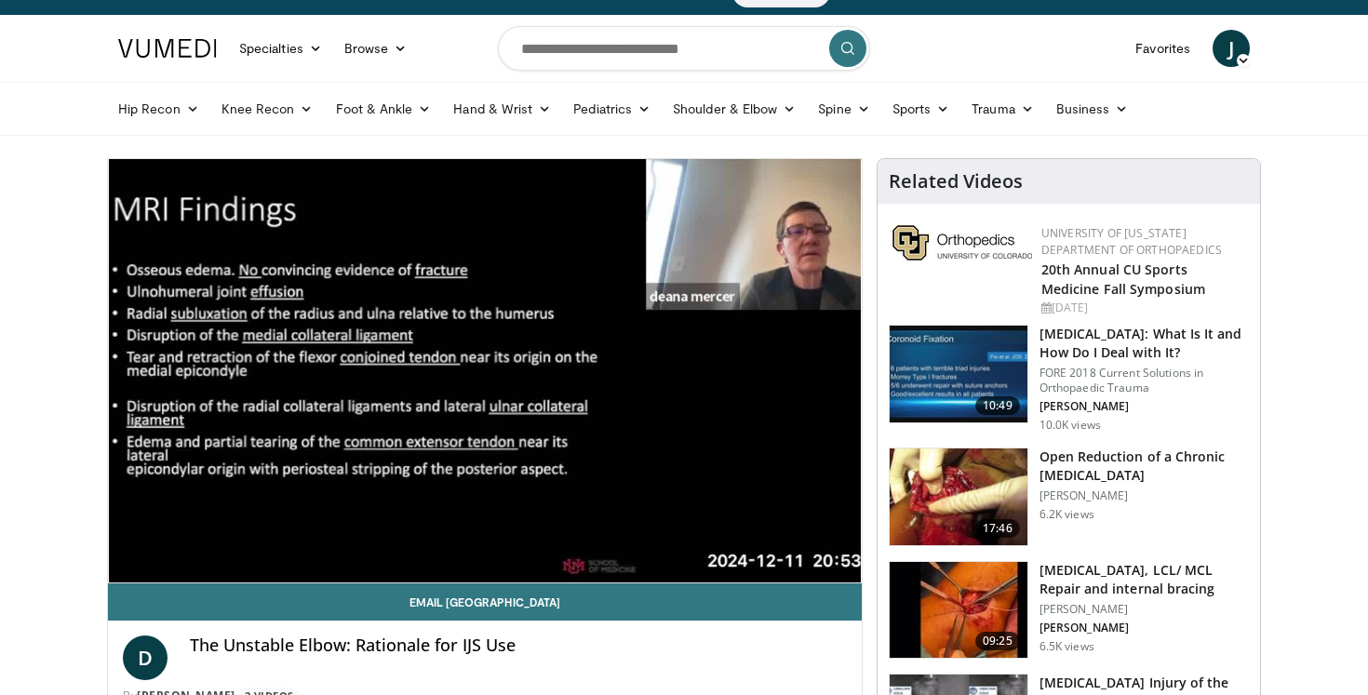
click at [421, 541] on div "10 seconds Tap to unmute" at bounding box center [485, 370] width 754 height 423
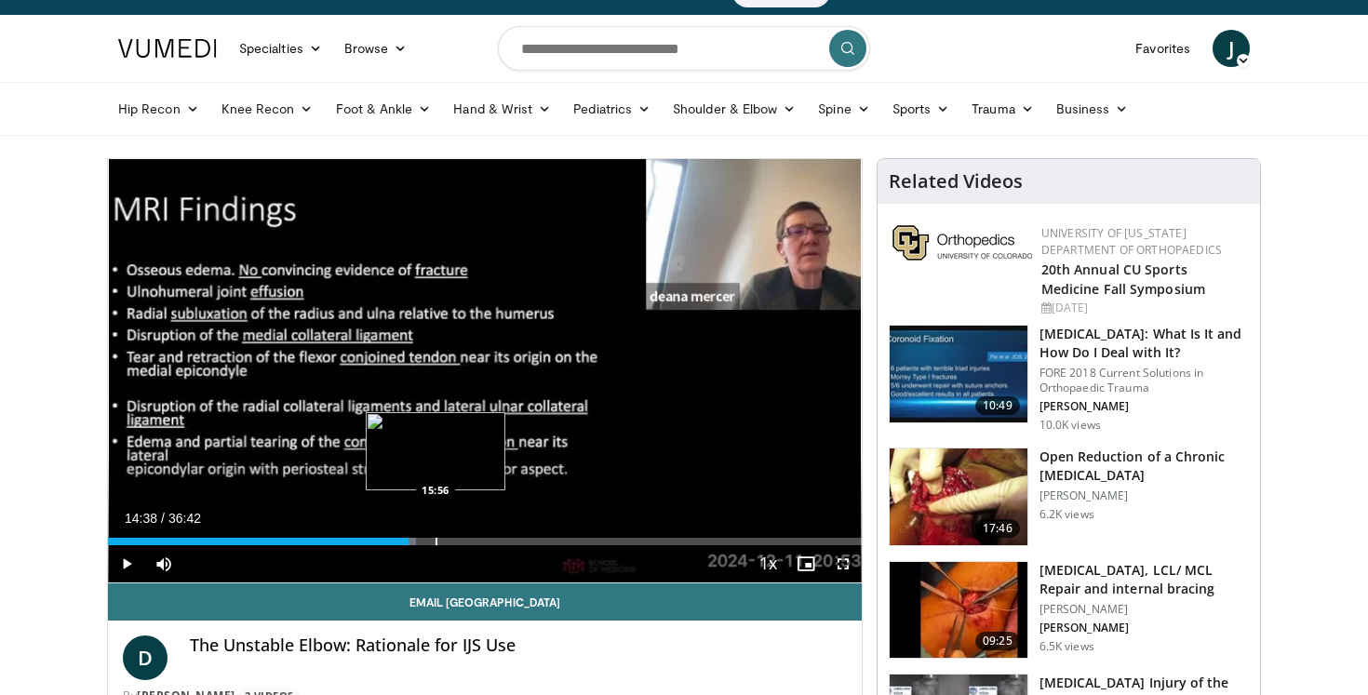
click at [435, 541] on div "Progress Bar" at bounding box center [436, 541] width 2 height 7
click at [449, 541] on div "Progress Bar" at bounding box center [450, 541] width 2 height 7
click at [463, 541] on div "Progress Bar" at bounding box center [464, 541] width 2 height 7
click at [126, 564] on span "Video Player" at bounding box center [126, 563] width 37 height 37
click at [125, 562] on span "Video Player" at bounding box center [126, 563] width 37 height 37
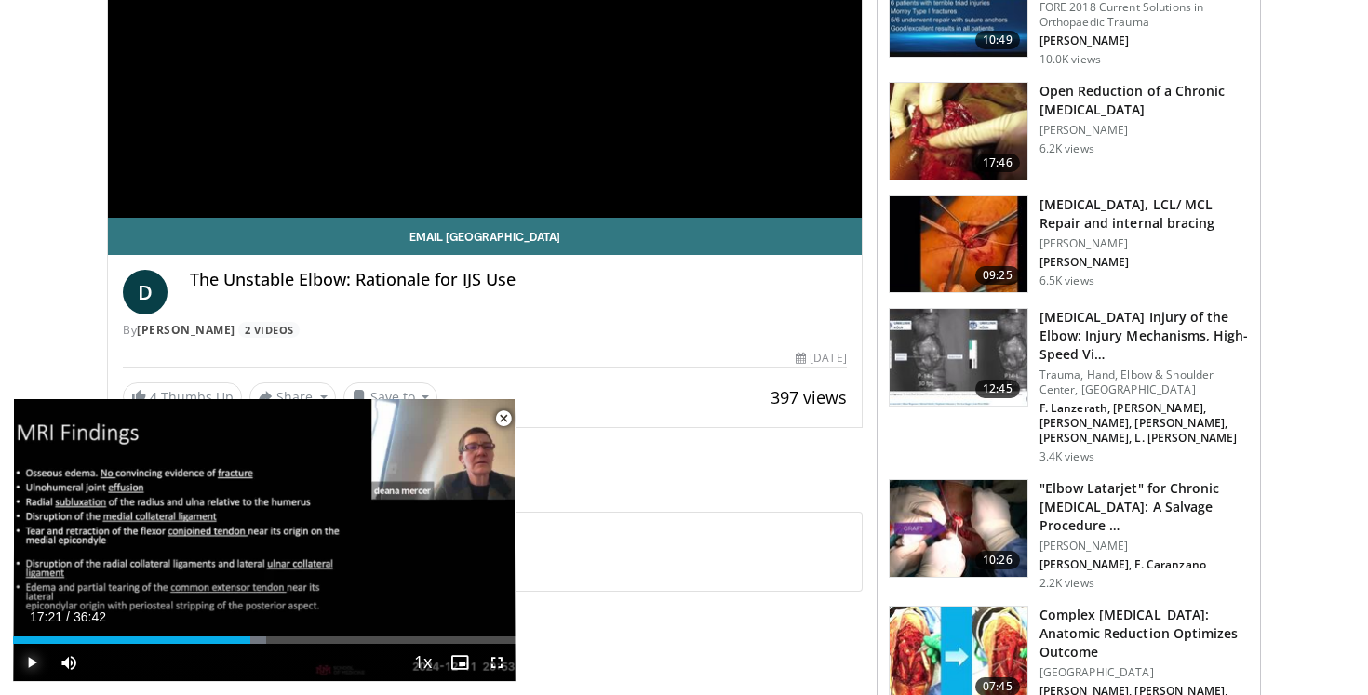
scroll to position [398, 0]
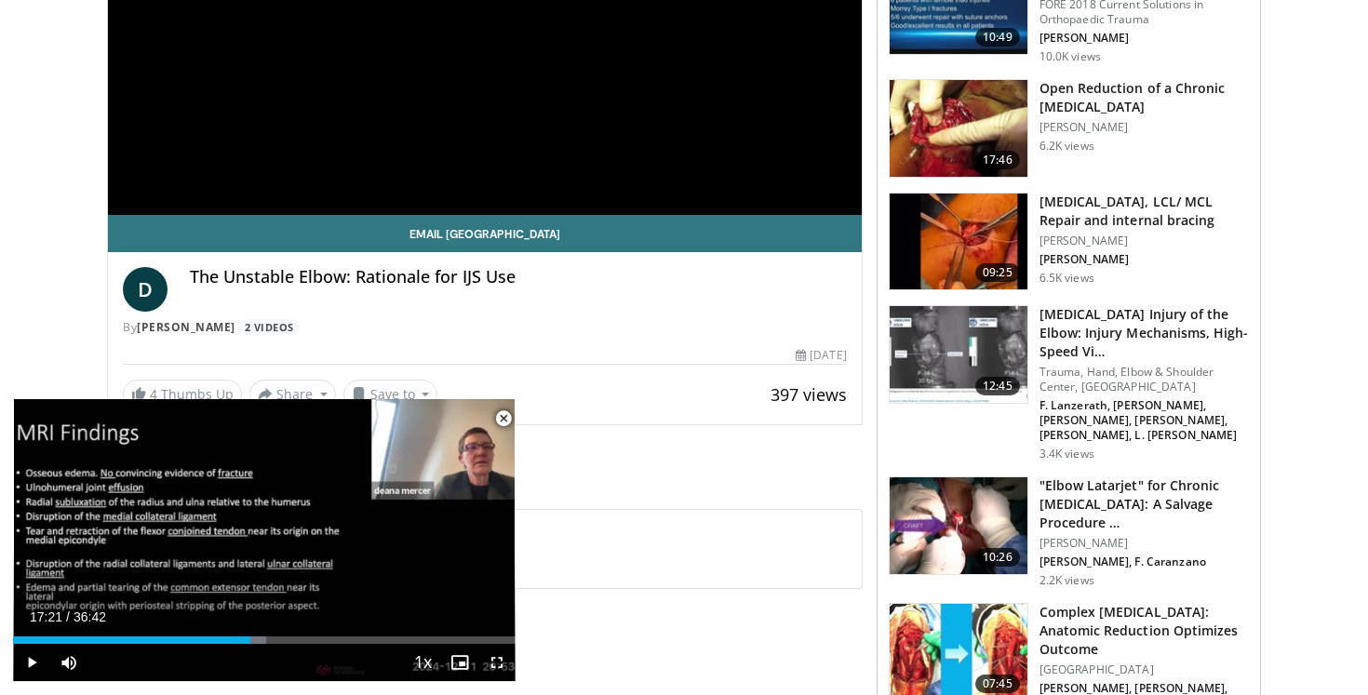
click at [506, 419] on span "Video Player" at bounding box center [503, 418] width 37 height 37
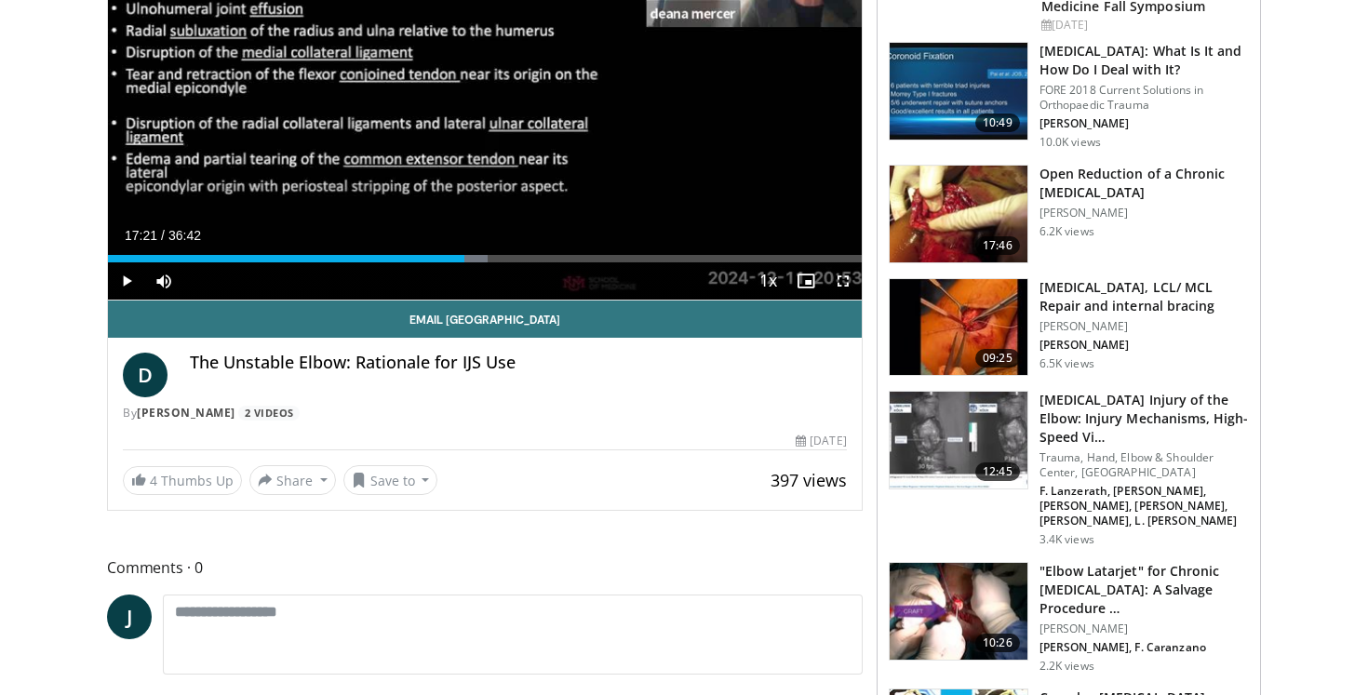
scroll to position [311, 0]
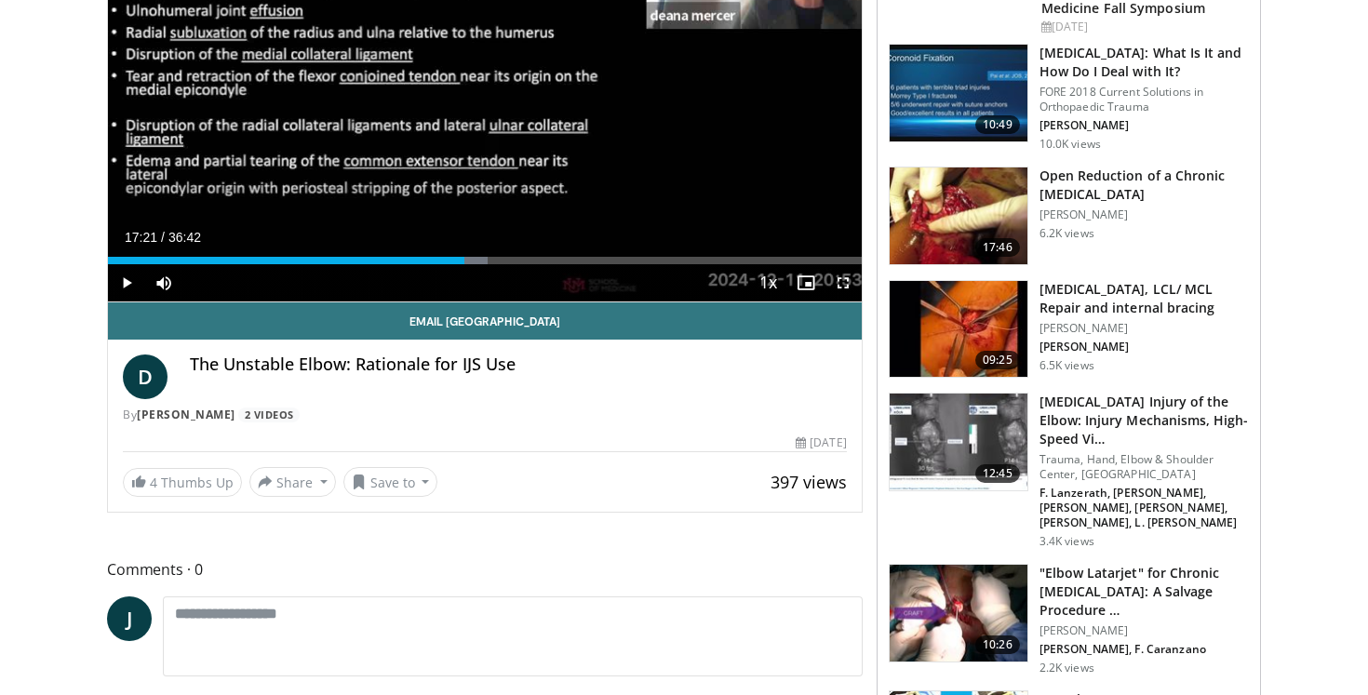
click at [928, 320] on img at bounding box center [958, 329] width 138 height 97
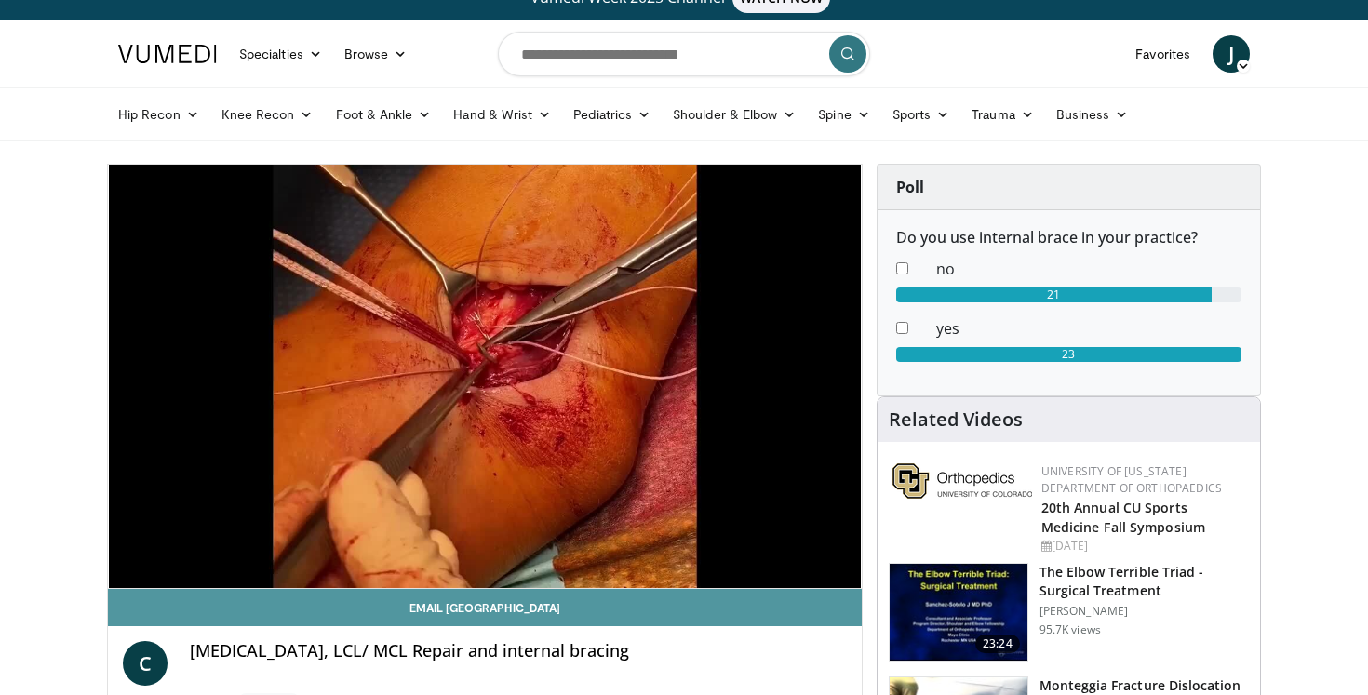
scroll to position [7, 0]
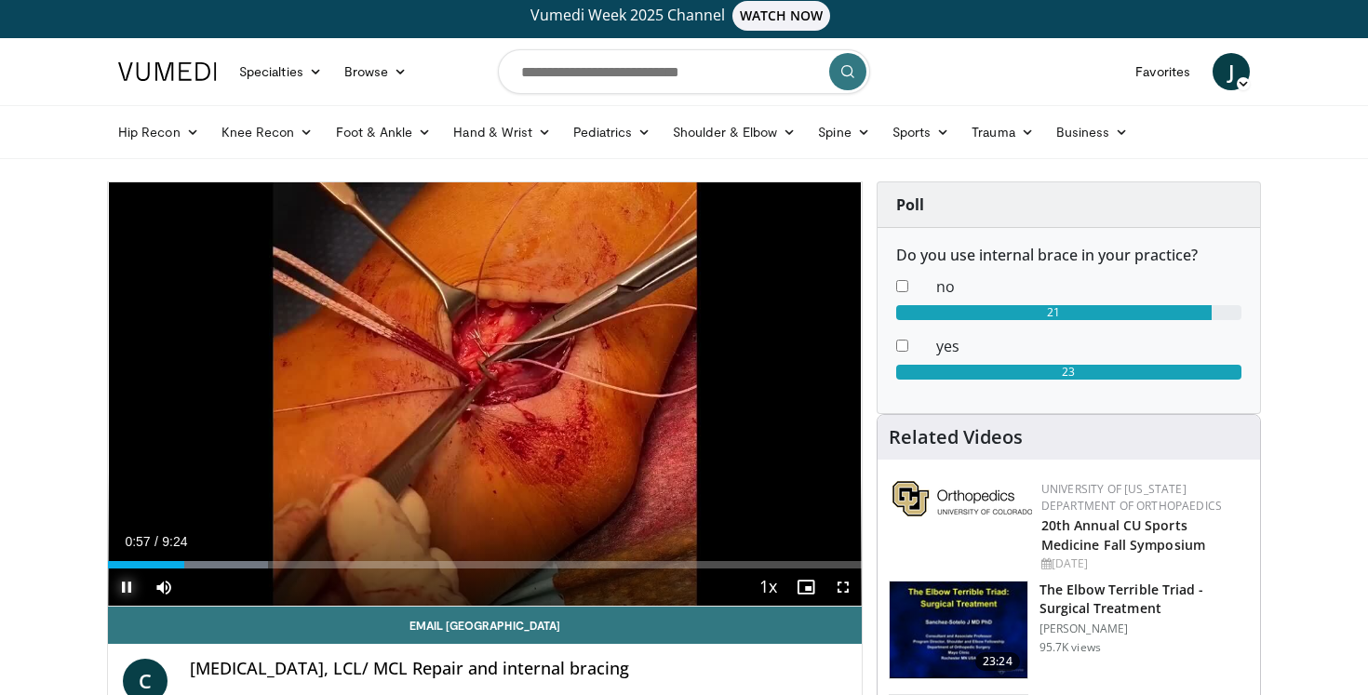
click at [127, 585] on span "Video Player" at bounding box center [126, 586] width 37 height 37
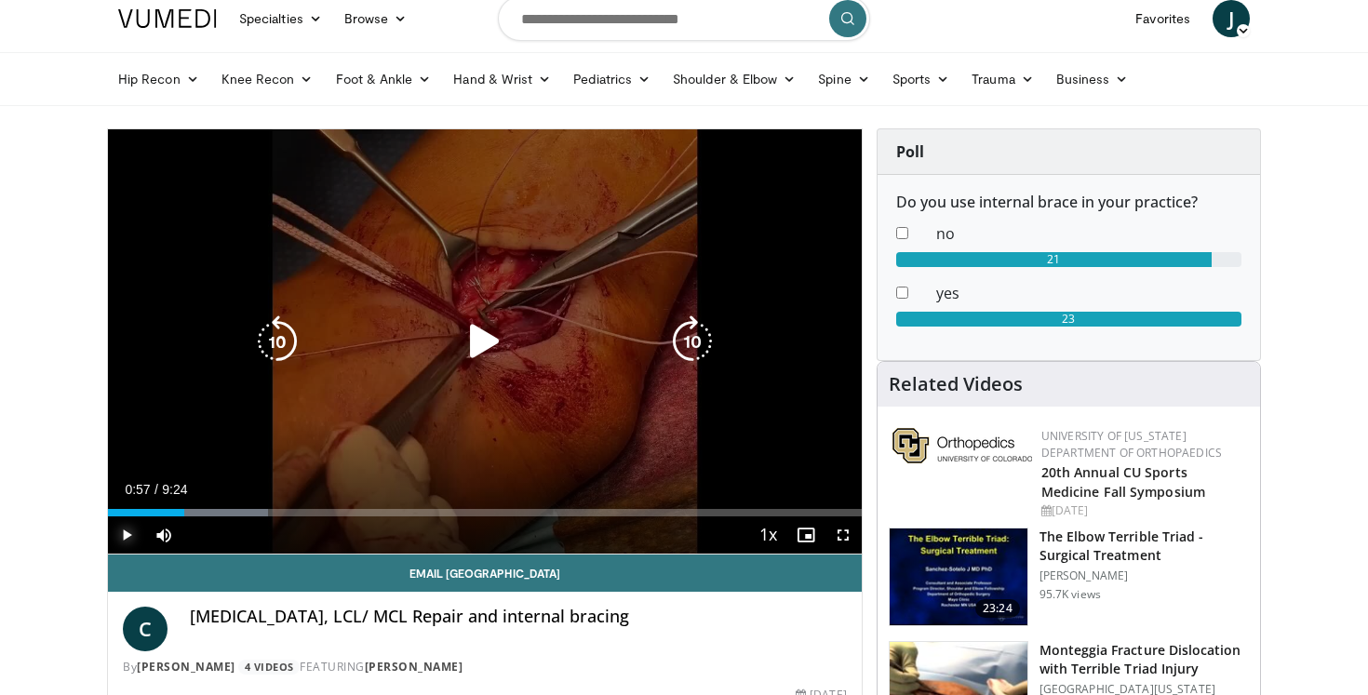
scroll to position [52, 0]
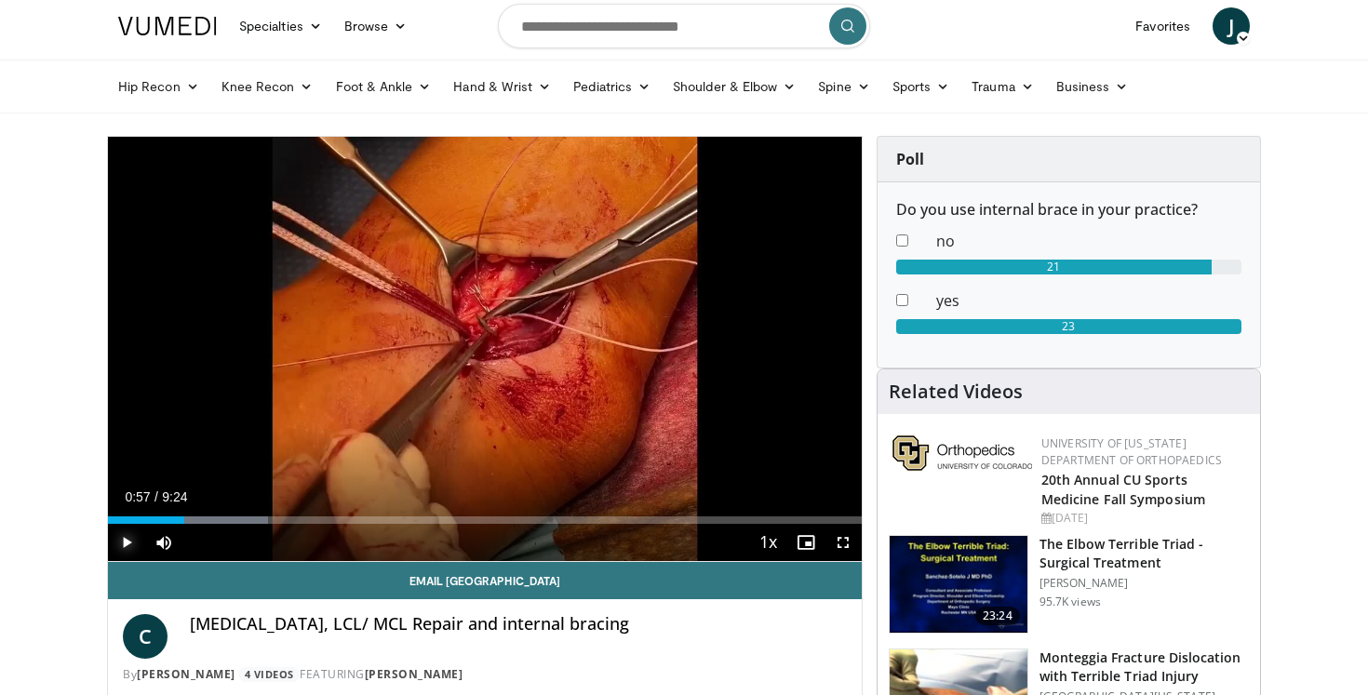
click at [127, 541] on span "Video Player" at bounding box center [126, 542] width 37 height 37
click at [128, 540] on span "Video Player" at bounding box center [126, 542] width 37 height 37
click at [127, 542] on span "Video Player" at bounding box center [126, 542] width 37 height 37
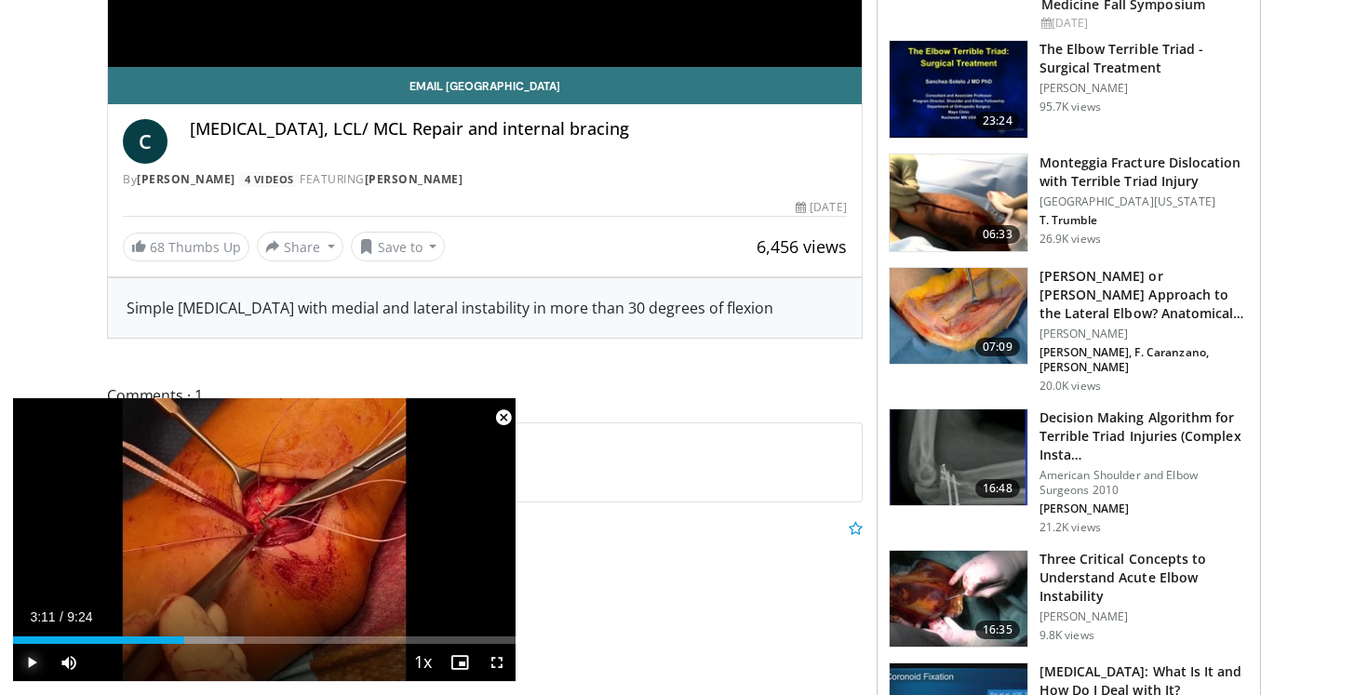
scroll to position [562, 0]
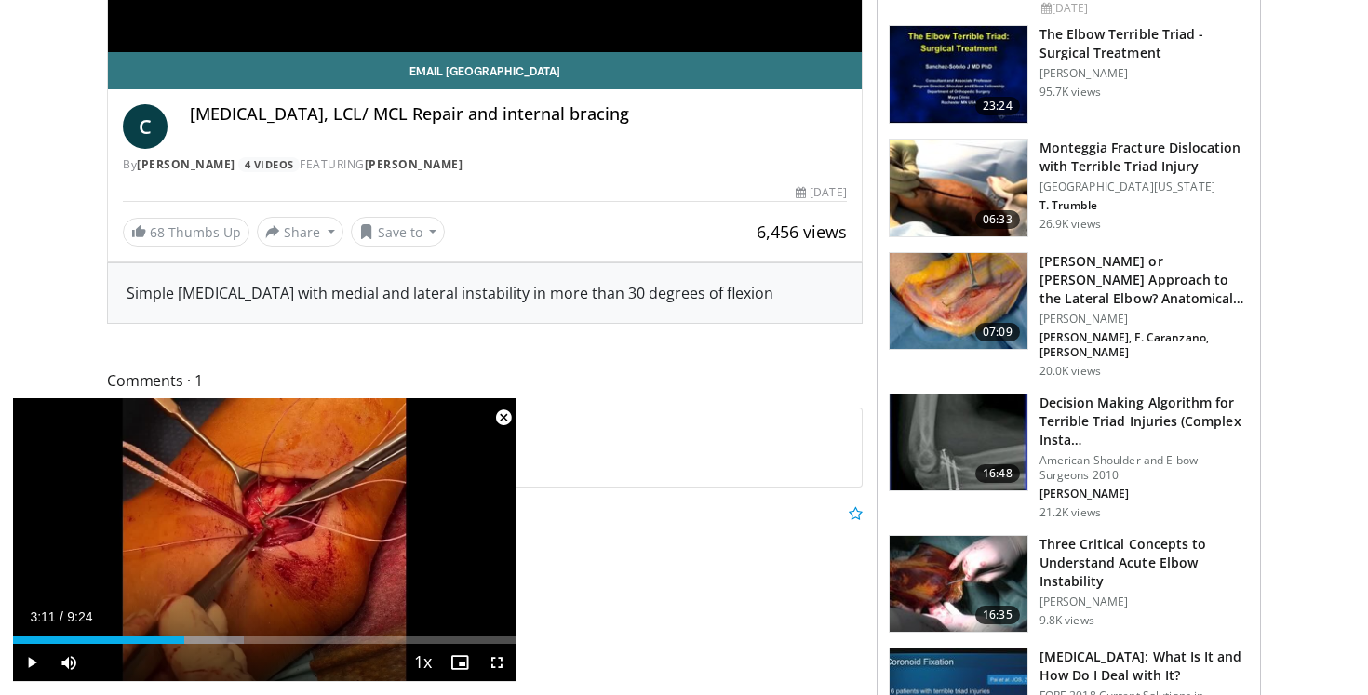
click at [507, 415] on span "Video Player" at bounding box center [503, 417] width 37 height 37
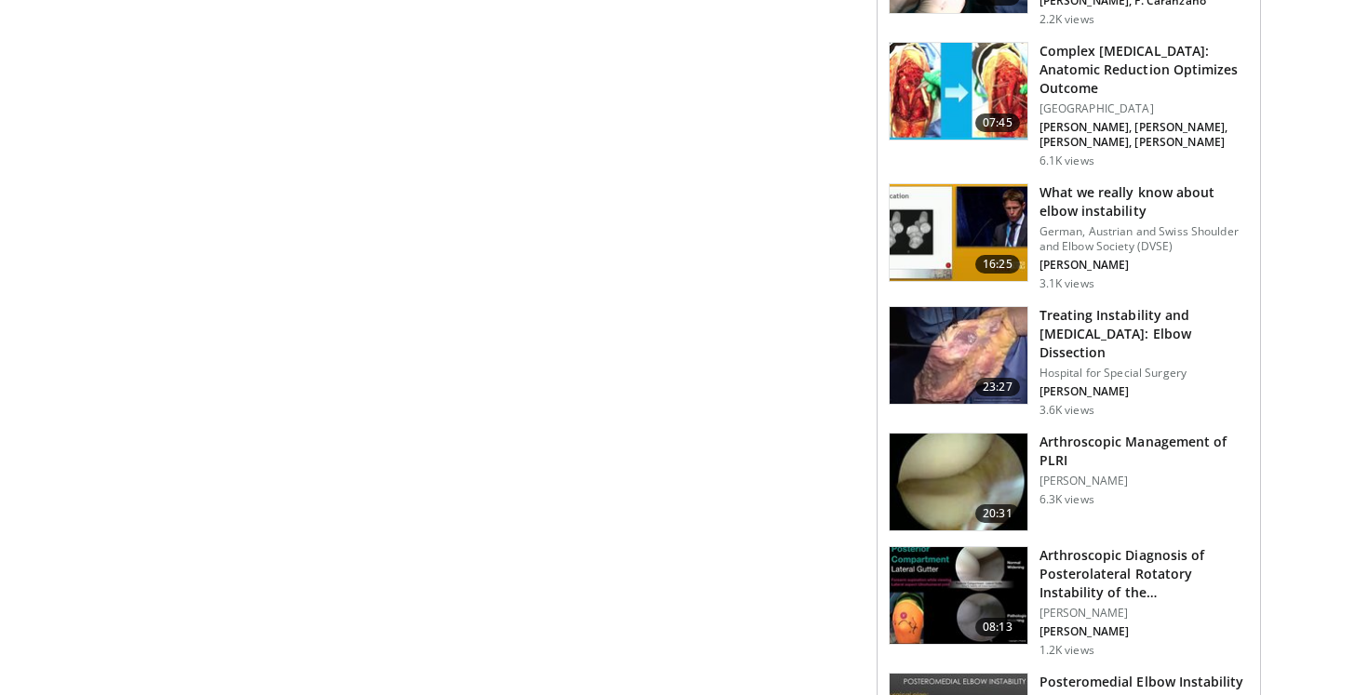
scroll to position [1651, 0]
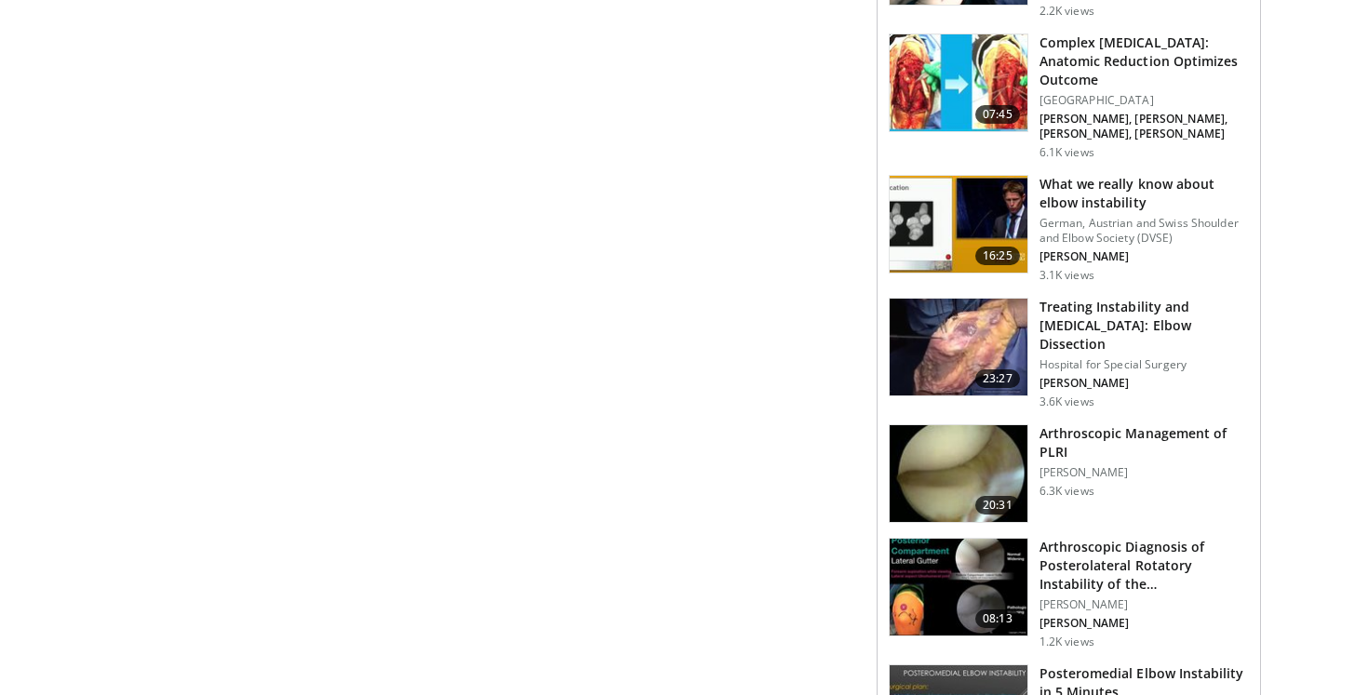
click at [1004, 456] on img at bounding box center [958, 473] width 138 height 97
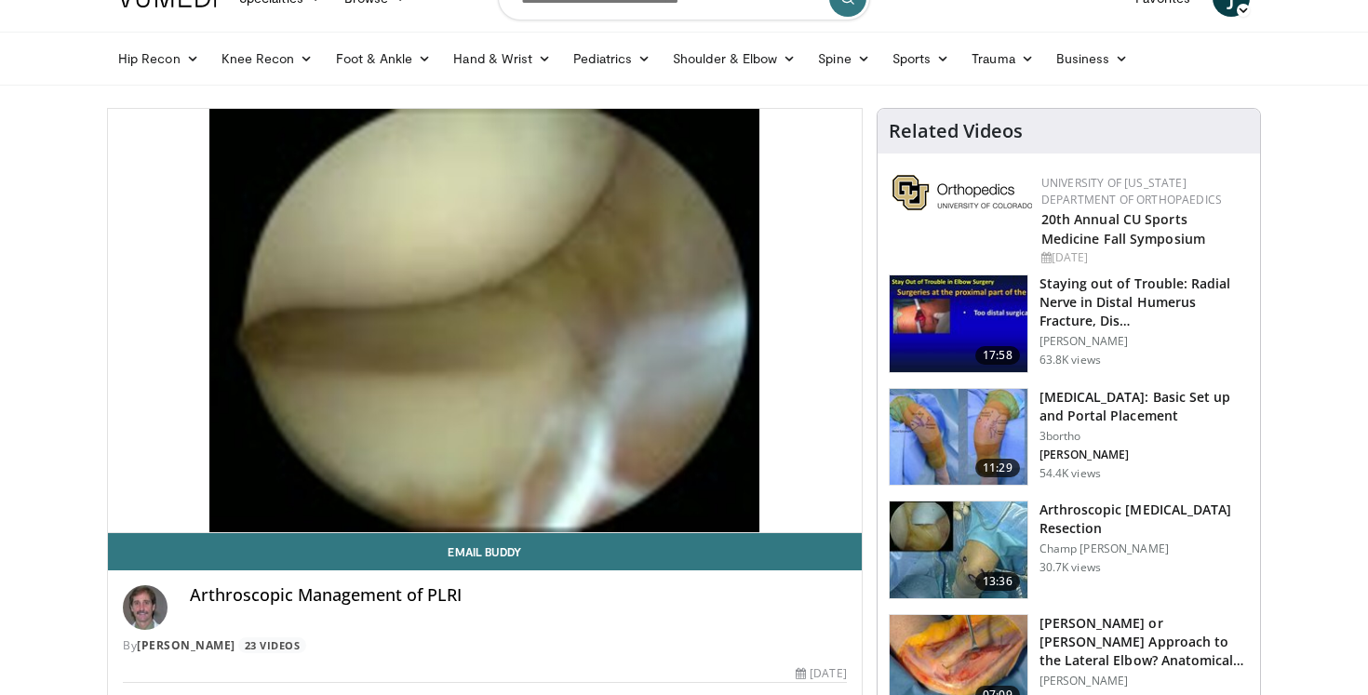
scroll to position [62, 0]
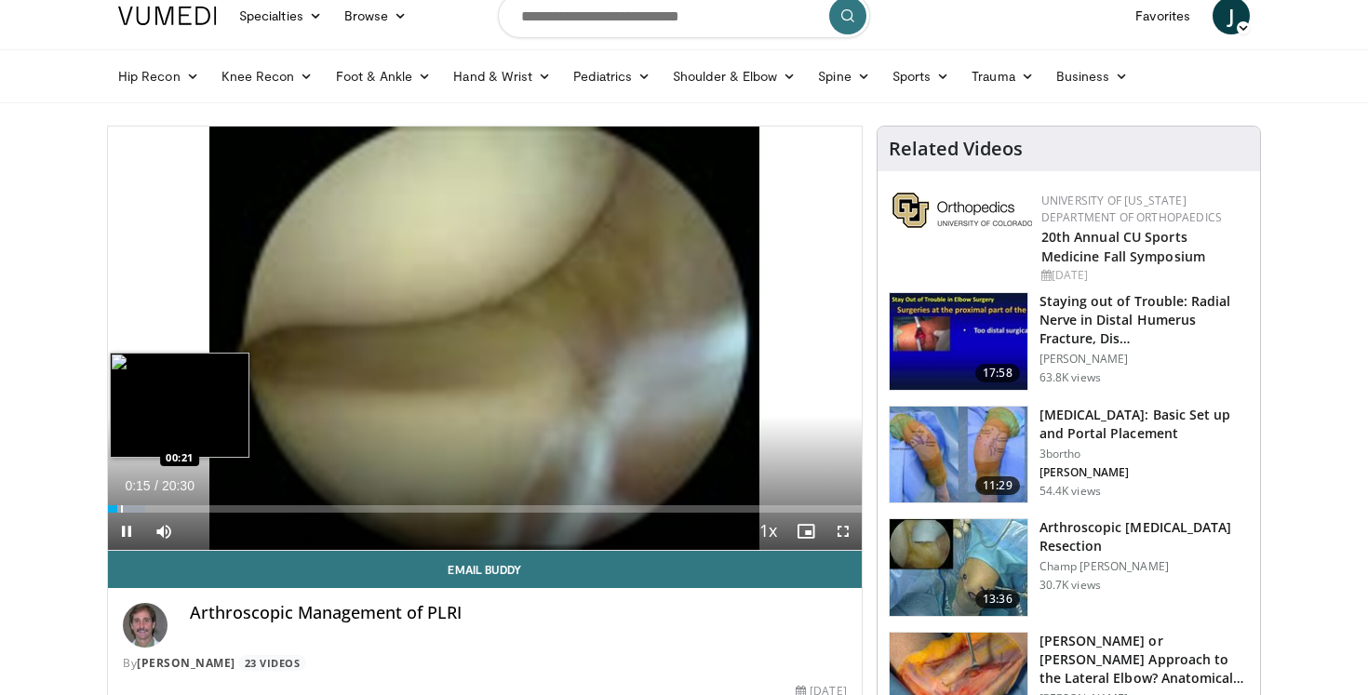
click at [121, 510] on div "Progress Bar" at bounding box center [122, 508] width 2 height 7
click at [127, 511] on div "Progress Bar" at bounding box center [128, 508] width 2 height 7
click at [133, 511] on div "Progress Bar" at bounding box center [134, 508] width 2 height 7
click at [140, 510] on div "Progress Bar" at bounding box center [141, 508] width 2 height 7
click at [150, 509] on div "Progress Bar" at bounding box center [151, 508] width 2 height 7
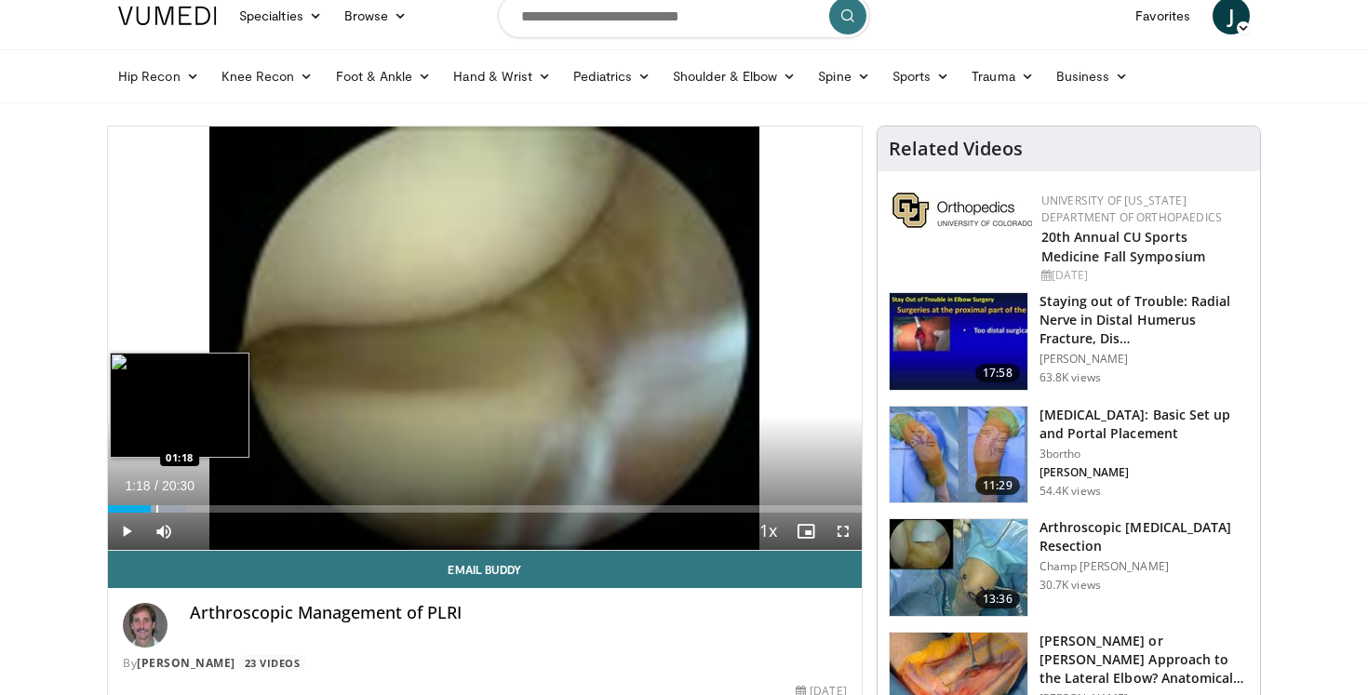
click at [156, 509] on div "Progress Bar" at bounding box center [157, 508] width 2 height 7
click at [164, 510] on div "Progress Bar" at bounding box center [165, 508] width 2 height 7
click at [172, 509] on div "Progress Bar" at bounding box center [173, 508] width 2 height 7
click at [180, 509] on div "Progress Bar" at bounding box center [183, 508] width 58 height 7
click at [187, 511] on div "Progress Bar" at bounding box center [188, 508] width 2 height 7
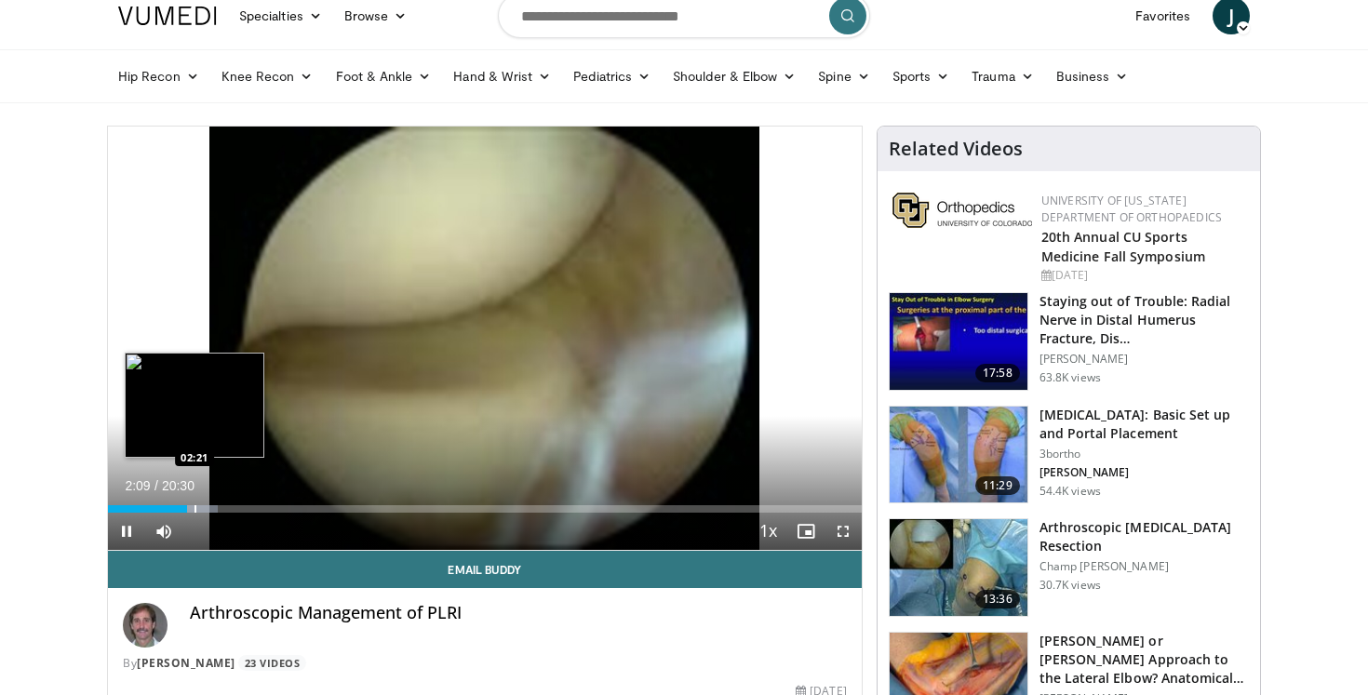
click at [194, 511] on div "Progress Bar" at bounding box center [195, 508] width 2 height 7
click at [200, 511] on div "Progress Bar" at bounding box center [201, 508] width 2 height 7
click at [207, 511] on div "Progress Bar" at bounding box center [208, 508] width 2 height 7
click at [216, 510] on div "Progress Bar" at bounding box center [217, 508] width 2 height 7
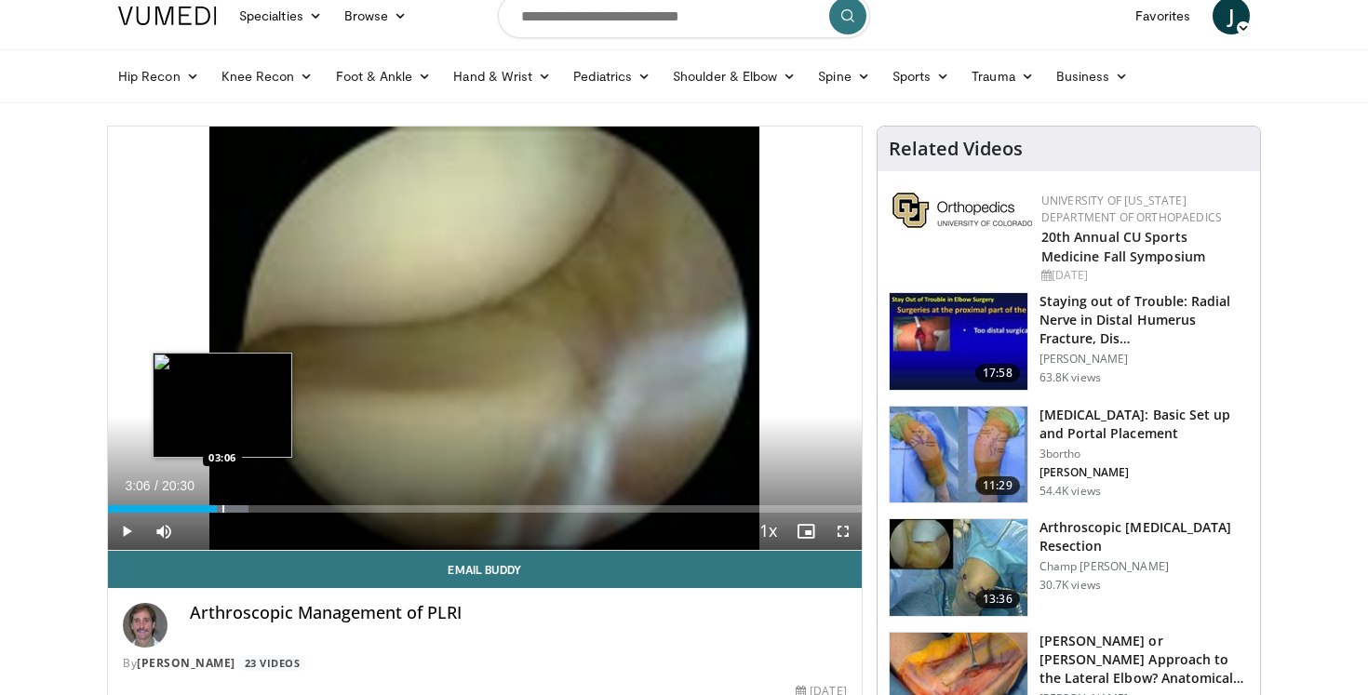
click at [222, 509] on div "Progress Bar" at bounding box center [223, 508] width 2 height 7
click at [230, 509] on div "Progress Bar" at bounding box center [231, 508] width 2 height 7
click at [236, 509] on div "Progress Bar" at bounding box center [237, 508] width 2 height 7
click at [244, 509] on div "Progress Bar" at bounding box center [245, 508] width 2 height 7
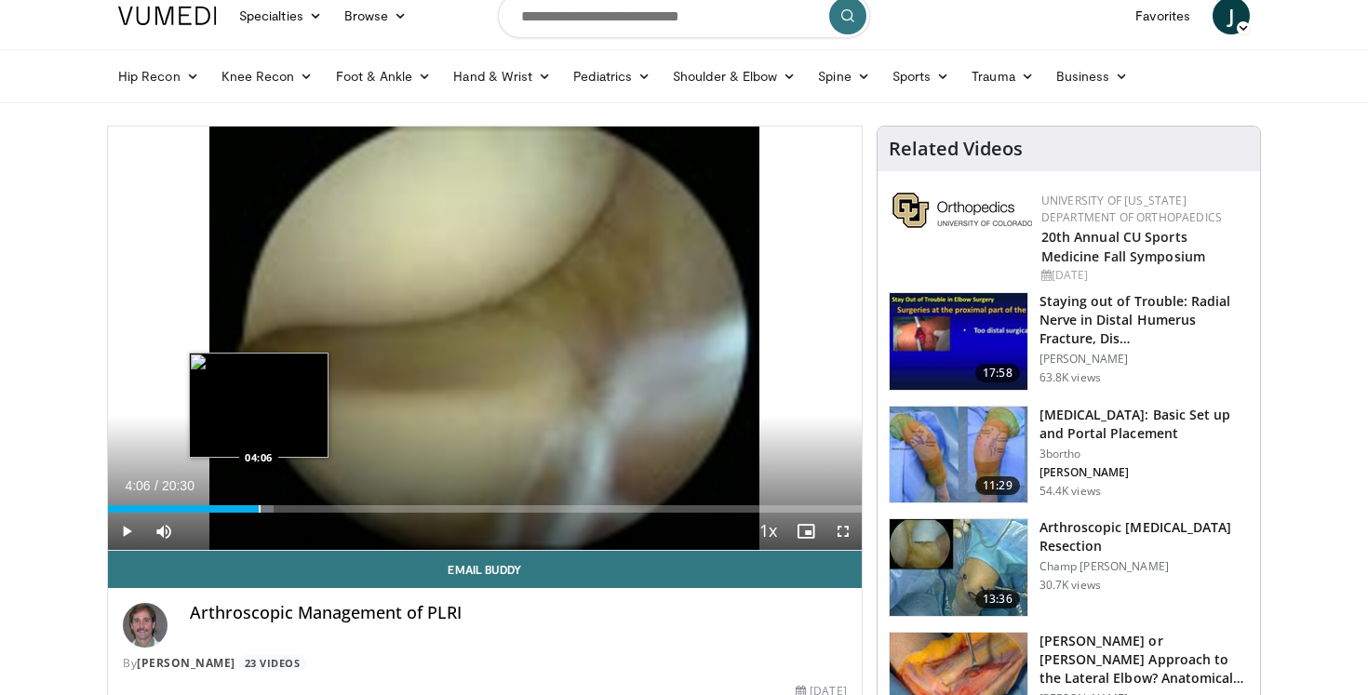
click at [259, 509] on div "Progress Bar" at bounding box center [260, 508] width 2 height 7
click at [274, 511] on div "Progress Bar" at bounding box center [274, 508] width 2 height 7
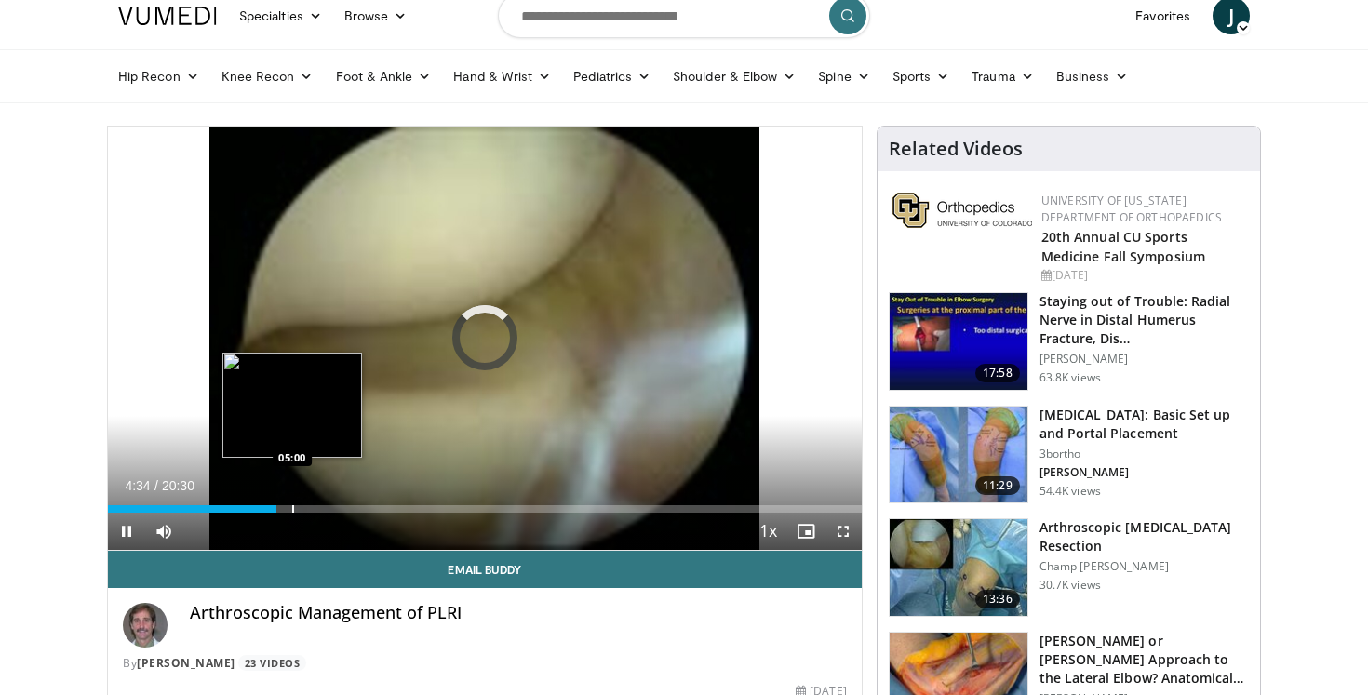
click at [292, 511] on div "Progress Bar" at bounding box center [293, 508] width 2 height 7
click at [320, 511] on div "Progress Bar" at bounding box center [321, 508] width 2 height 7
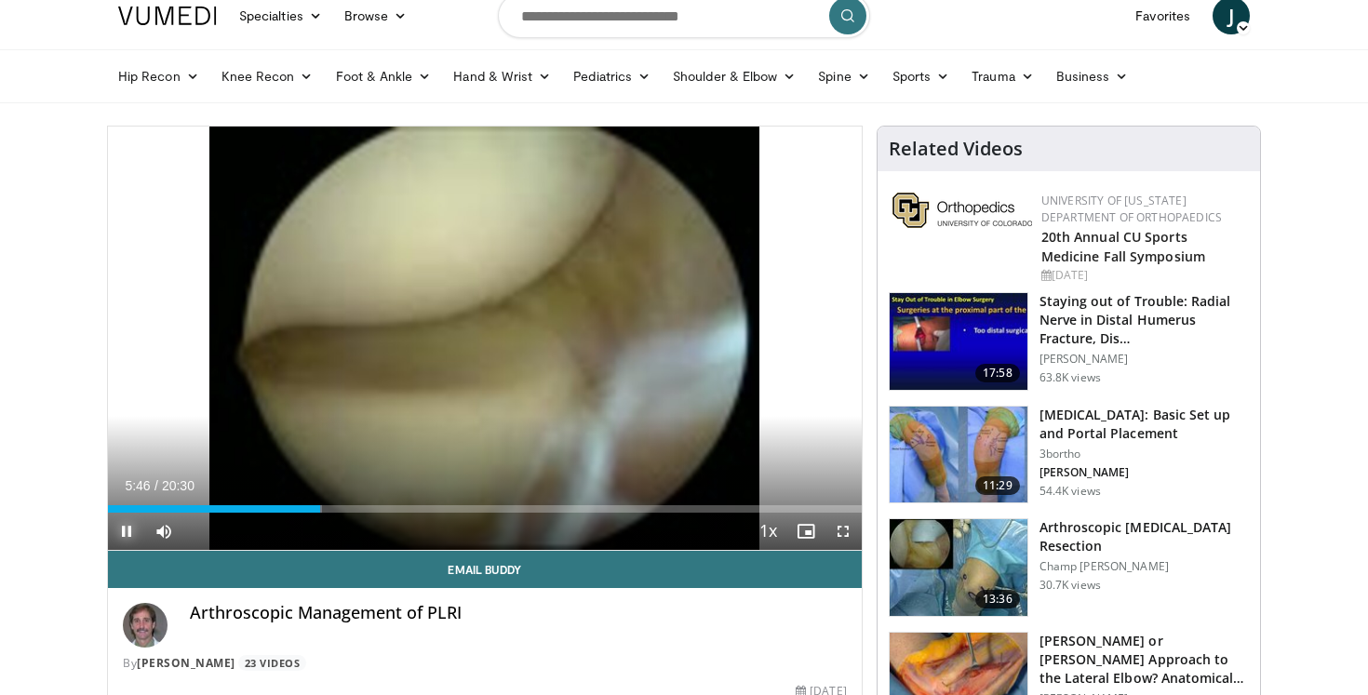
click at [127, 528] on span "Video Player" at bounding box center [126, 531] width 37 height 37
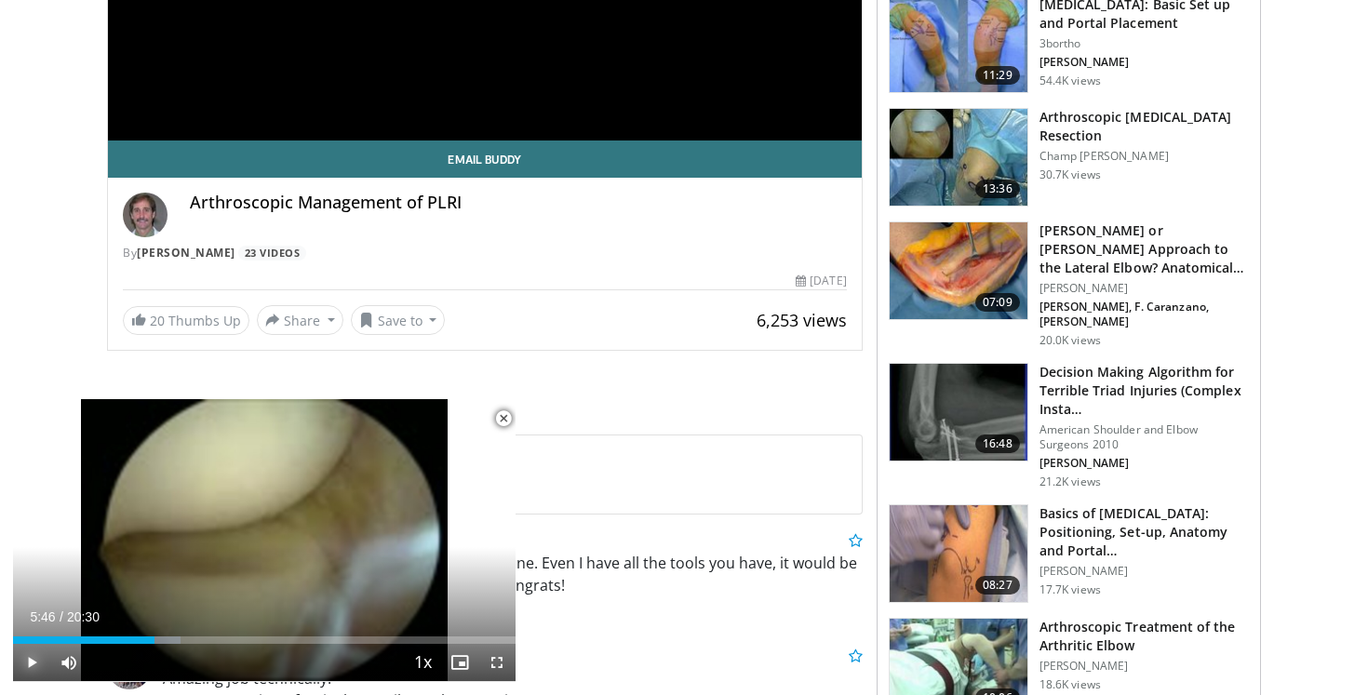
scroll to position [463, 0]
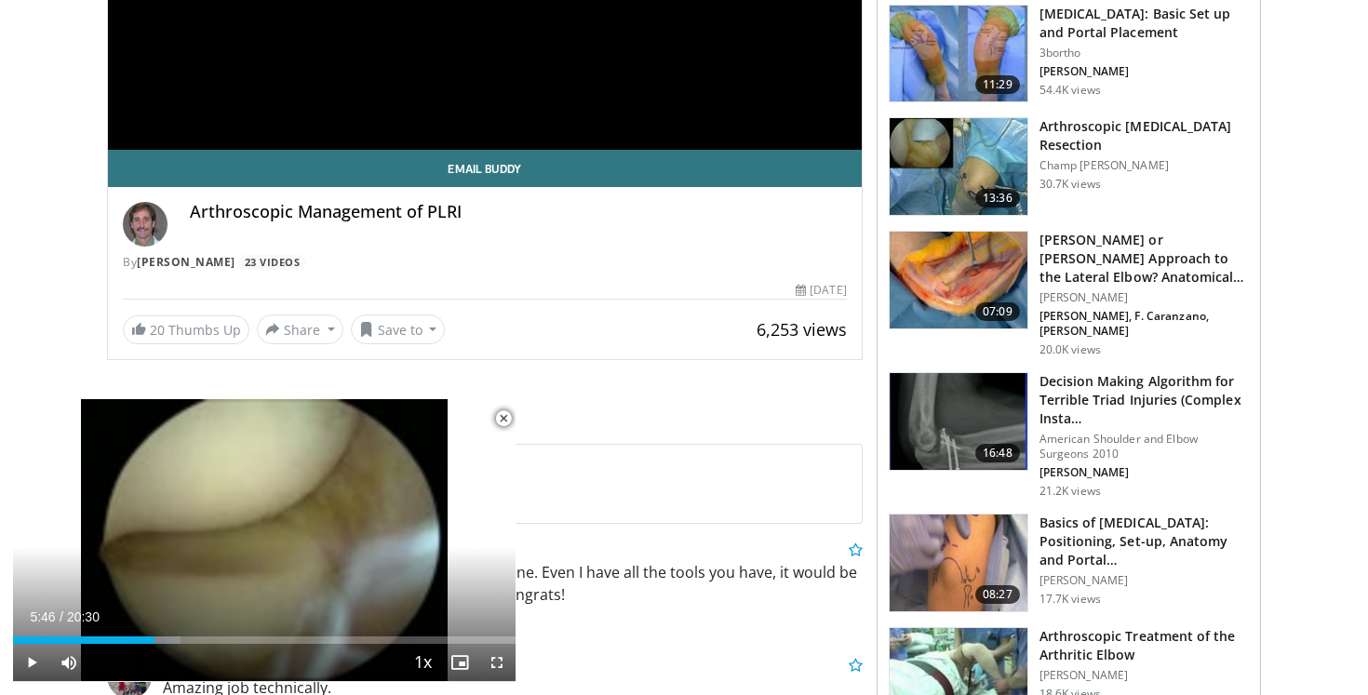
click at [987, 276] on img at bounding box center [958, 280] width 138 height 97
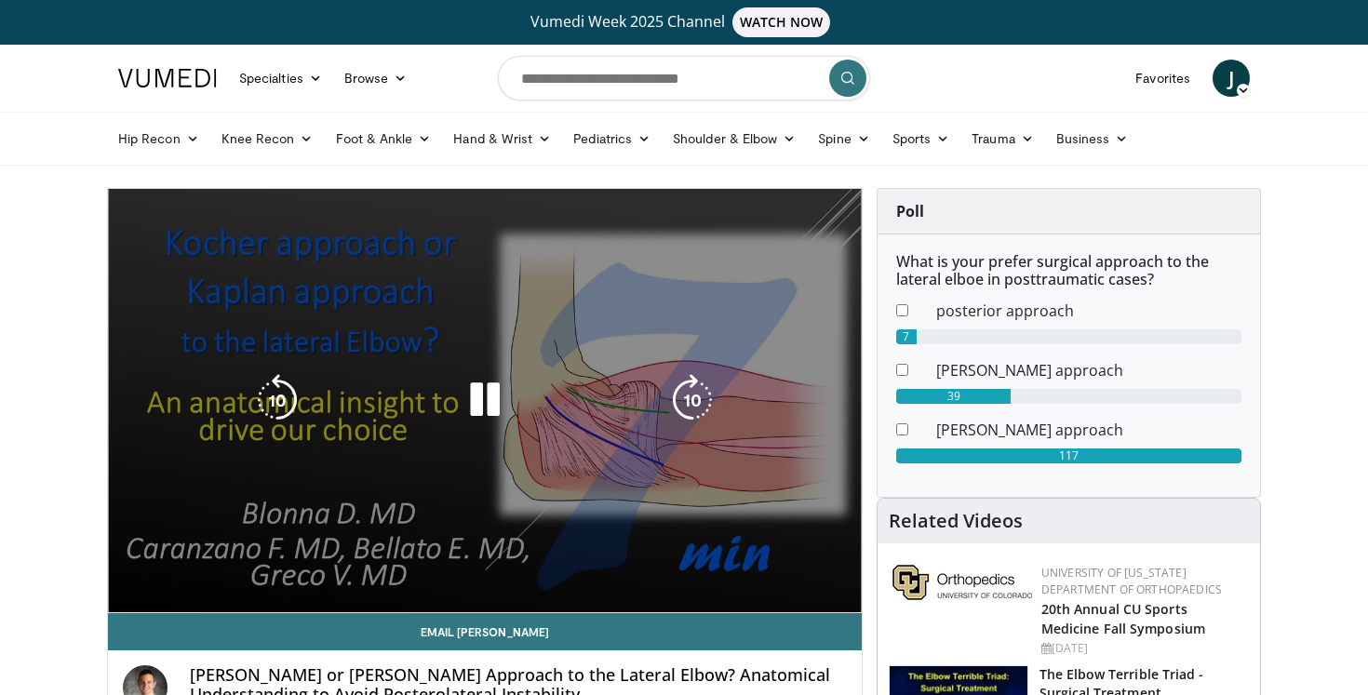
click at [159, 570] on video-js "**********" at bounding box center [485, 401] width 754 height 424
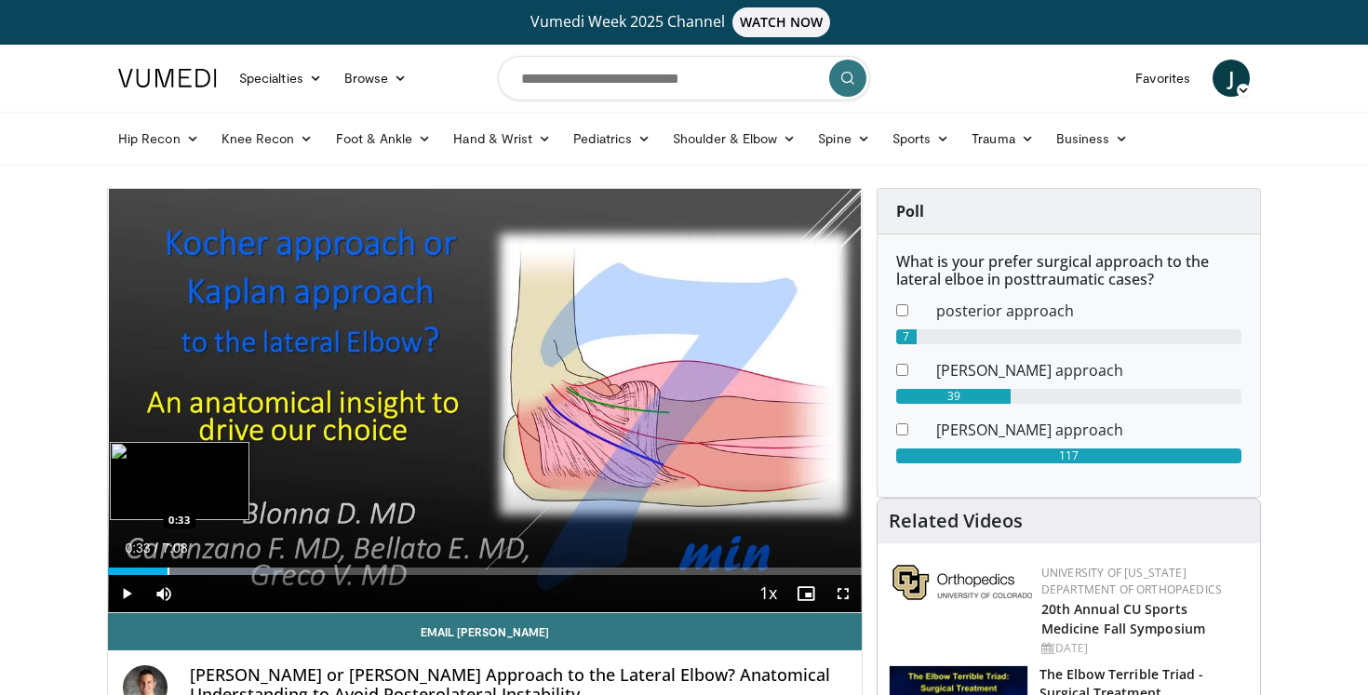
click at [167, 572] on div "Progress Bar" at bounding box center [168, 570] width 2 height 7
click at [178, 572] on div "Progress Bar" at bounding box center [179, 570] width 2 height 7
click at [186, 573] on div "Progress Bar" at bounding box center [187, 570] width 2 height 7
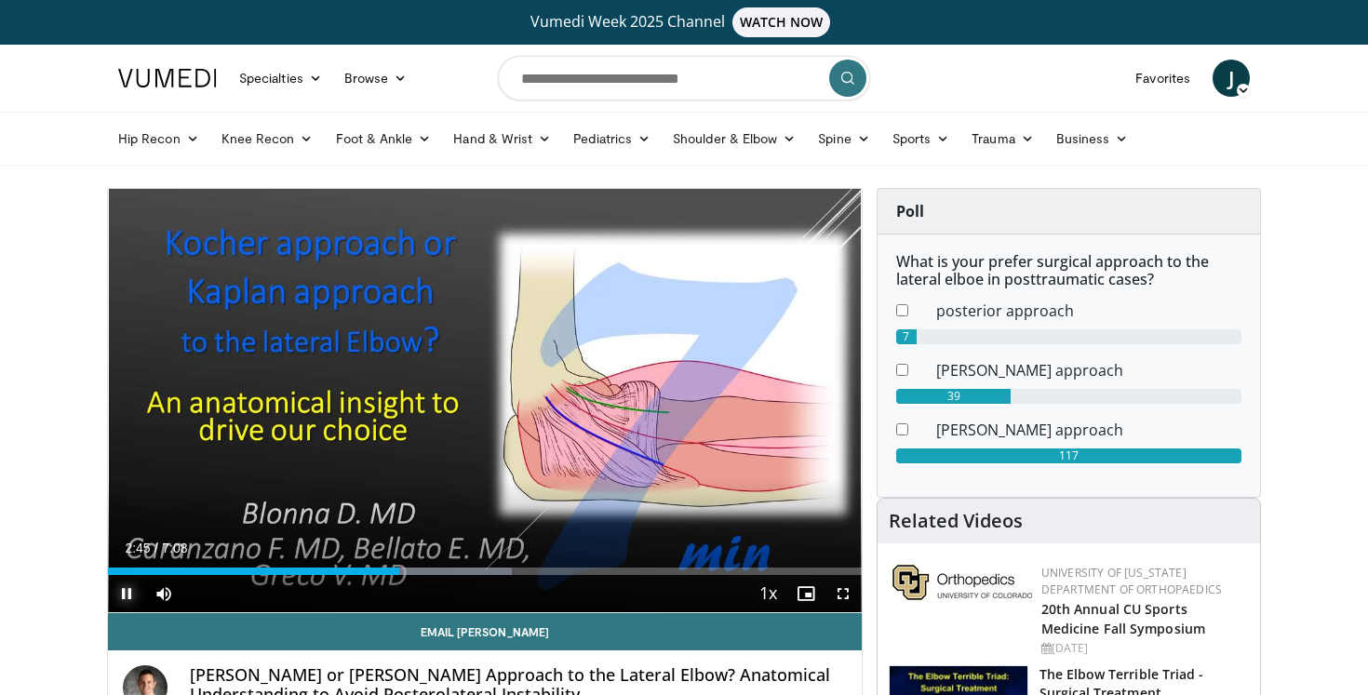
click at [132, 592] on span "Video Player" at bounding box center [126, 593] width 37 height 37
